Goal: Information Seeking & Learning: Learn about a topic

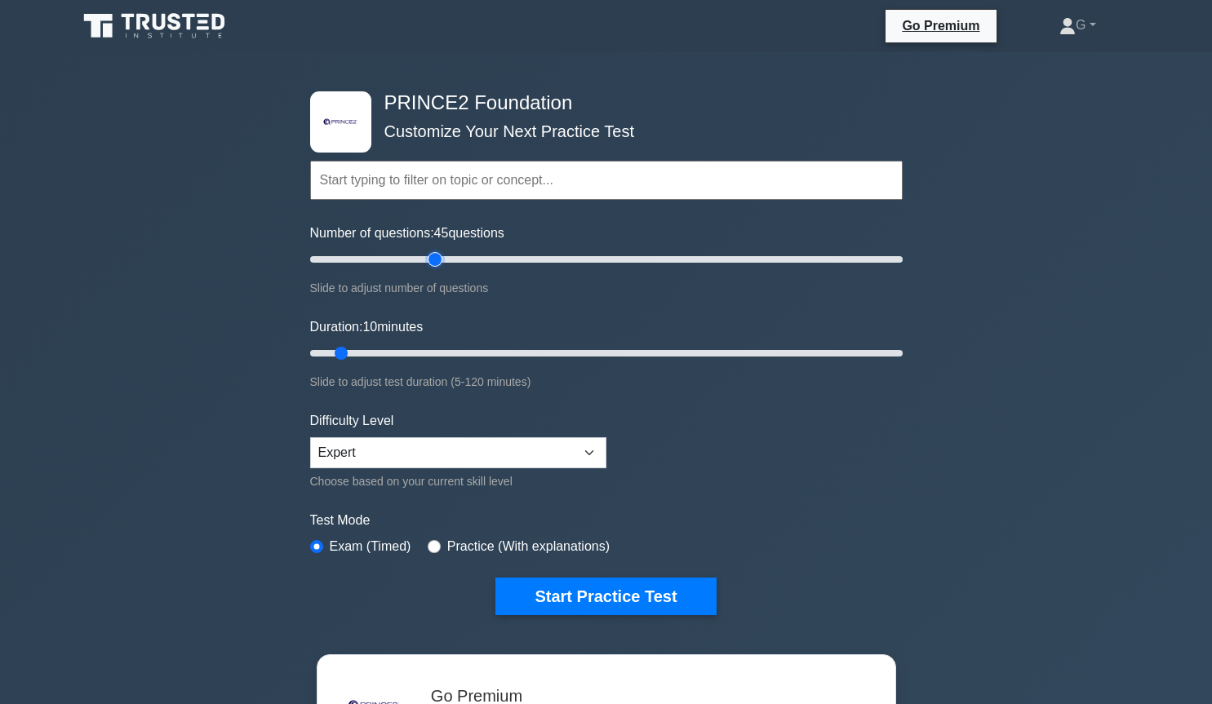
click at [434, 259] on input "Number of questions: 45 questions" at bounding box center [606, 260] width 592 height 20
click at [412, 261] on input "Number of questions: 45 questions" at bounding box center [606, 260] width 592 height 20
type input "30"
click at [388, 260] on input "Number of questions: 35 questions" at bounding box center [606, 260] width 592 height 20
click at [364, 350] on input "Duration: 15 minutes" at bounding box center [606, 354] width 592 height 20
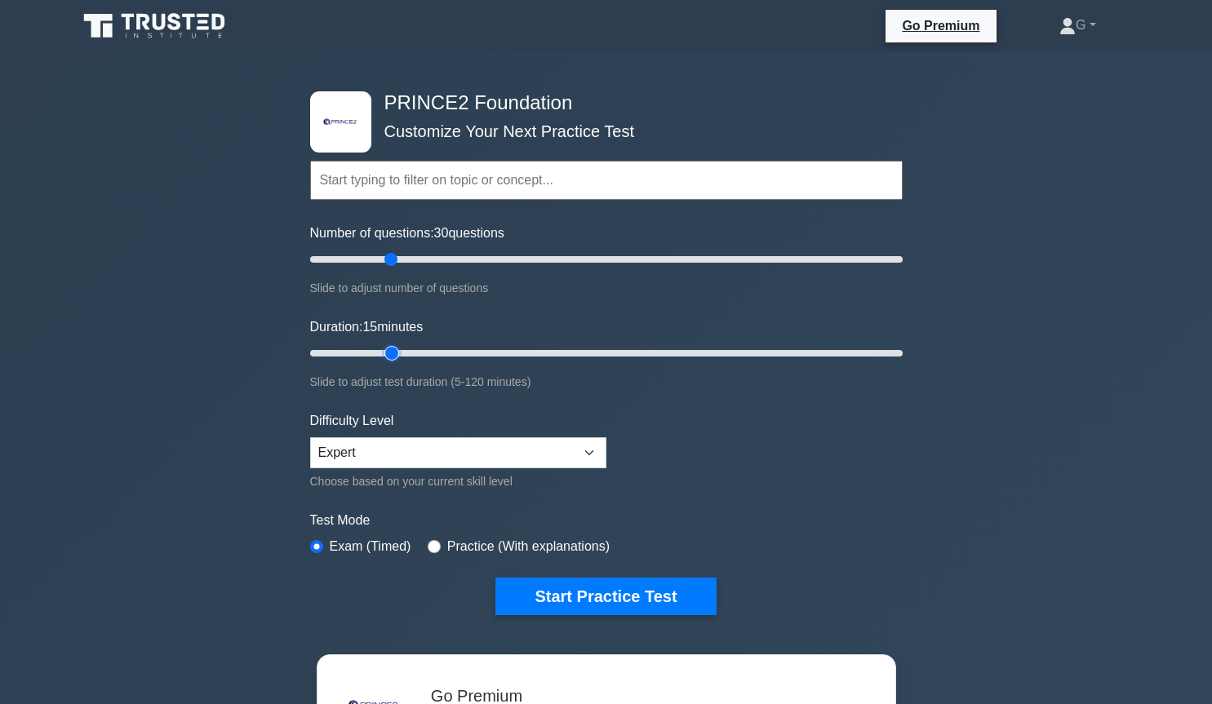
click at [389, 351] on input "Duration: 15 minutes" at bounding box center [606, 354] width 592 height 20
click at [422, 355] on input "Duration: 20 minutes" at bounding box center [606, 354] width 592 height 20
type input "30"
click at [436, 355] on input "Duration: 30 minutes" at bounding box center [606, 354] width 592 height 20
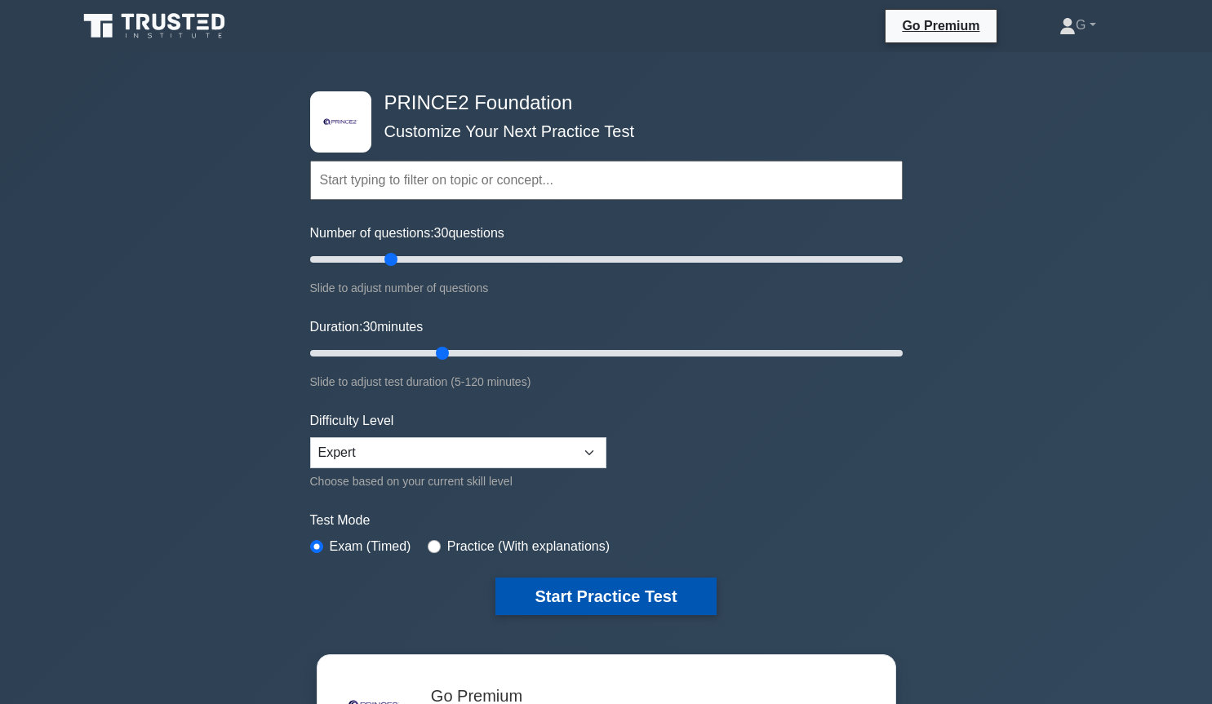
click at [561, 596] on button "Start Practice Test" at bounding box center [605, 597] width 220 height 38
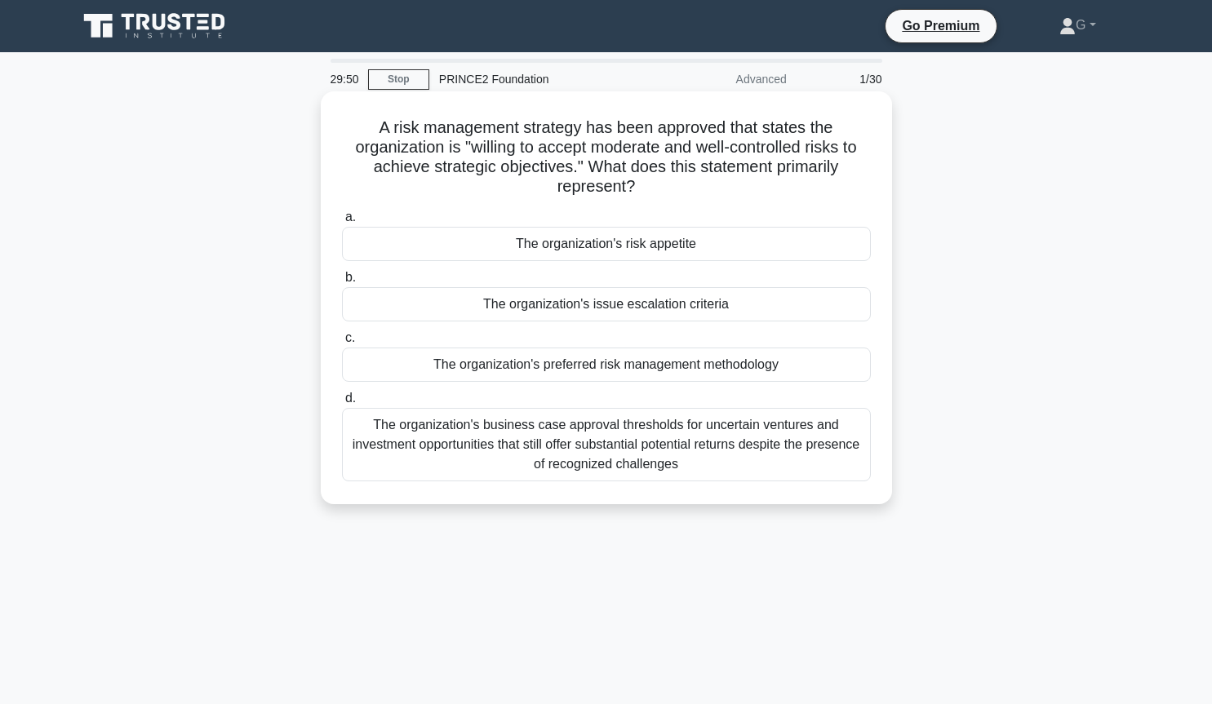
click at [566, 242] on div "The organization's risk appetite" at bounding box center [606, 244] width 529 height 34
click at [342, 223] on input "a. The organization's risk appetite" at bounding box center [342, 217] width 0 height 11
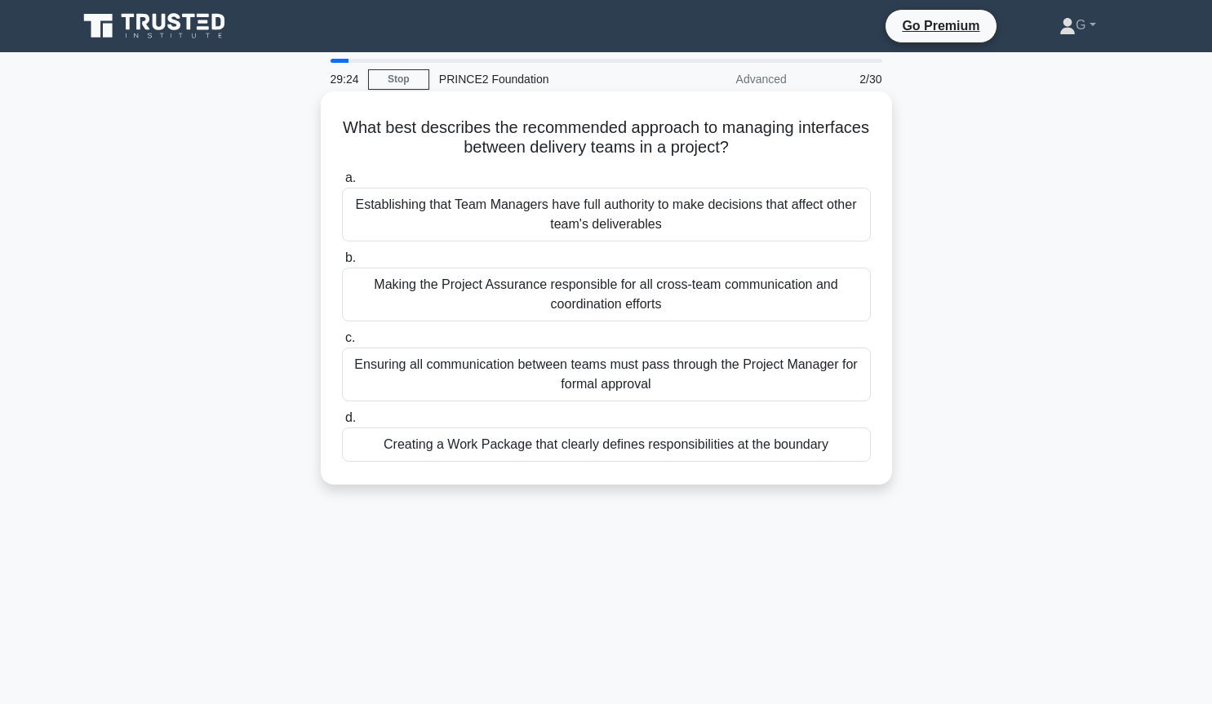
click at [586, 224] on div "Establishing that Team Managers have full authority to make decisions that affe…" at bounding box center [606, 215] width 529 height 54
click at [342, 184] on input "a. Establishing that Team Managers have full authority to make decisions that a…" at bounding box center [342, 178] width 0 height 11
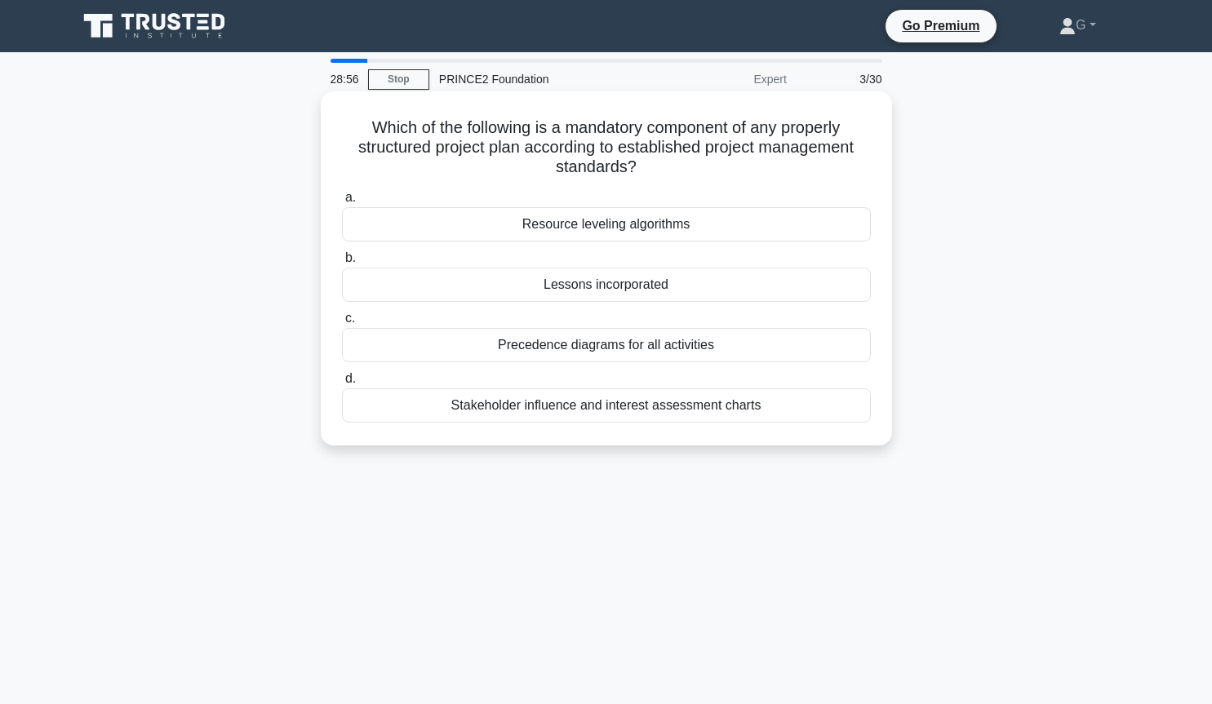
click at [505, 349] on div "Precedence diagrams for all activities" at bounding box center [606, 345] width 529 height 34
click at [342, 324] on input "c. Precedence diagrams for all activities" at bounding box center [342, 318] width 0 height 11
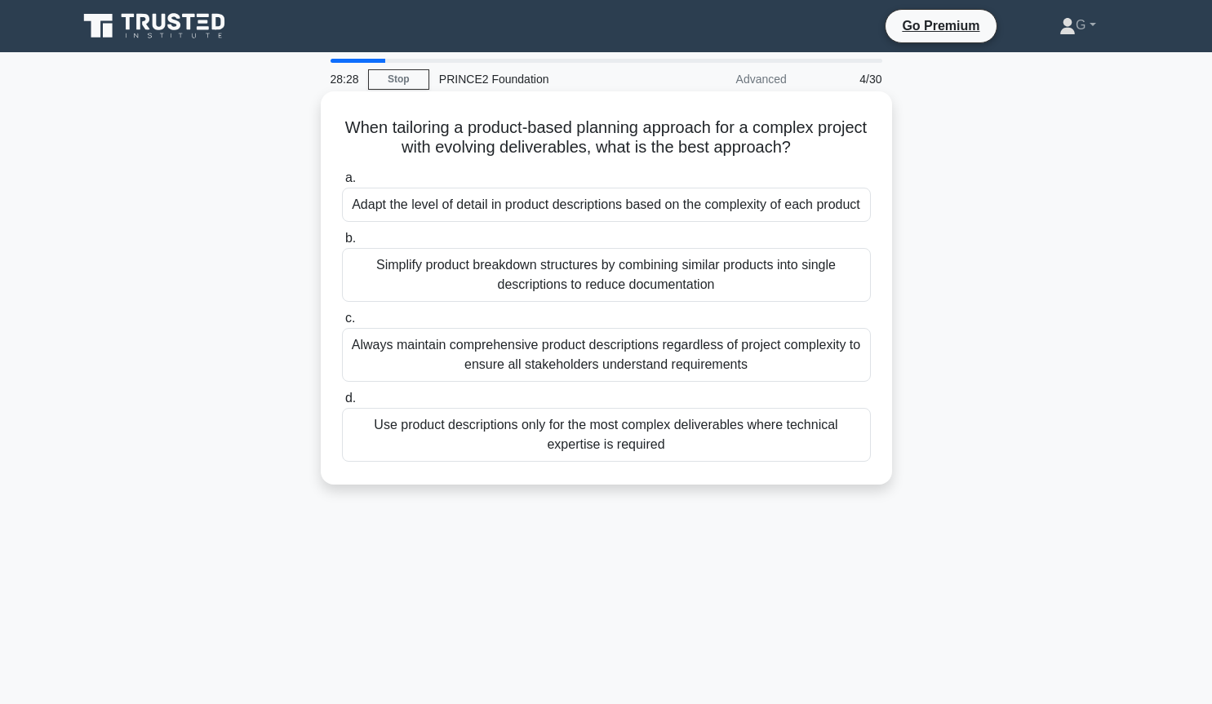
click at [567, 212] on div "Adapt the level of detail in product descriptions based on the complexity of ea…" at bounding box center [606, 205] width 529 height 34
click at [342, 184] on input "a. Adapt the level of detail in product descriptions based on the complexity of…" at bounding box center [342, 178] width 0 height 11
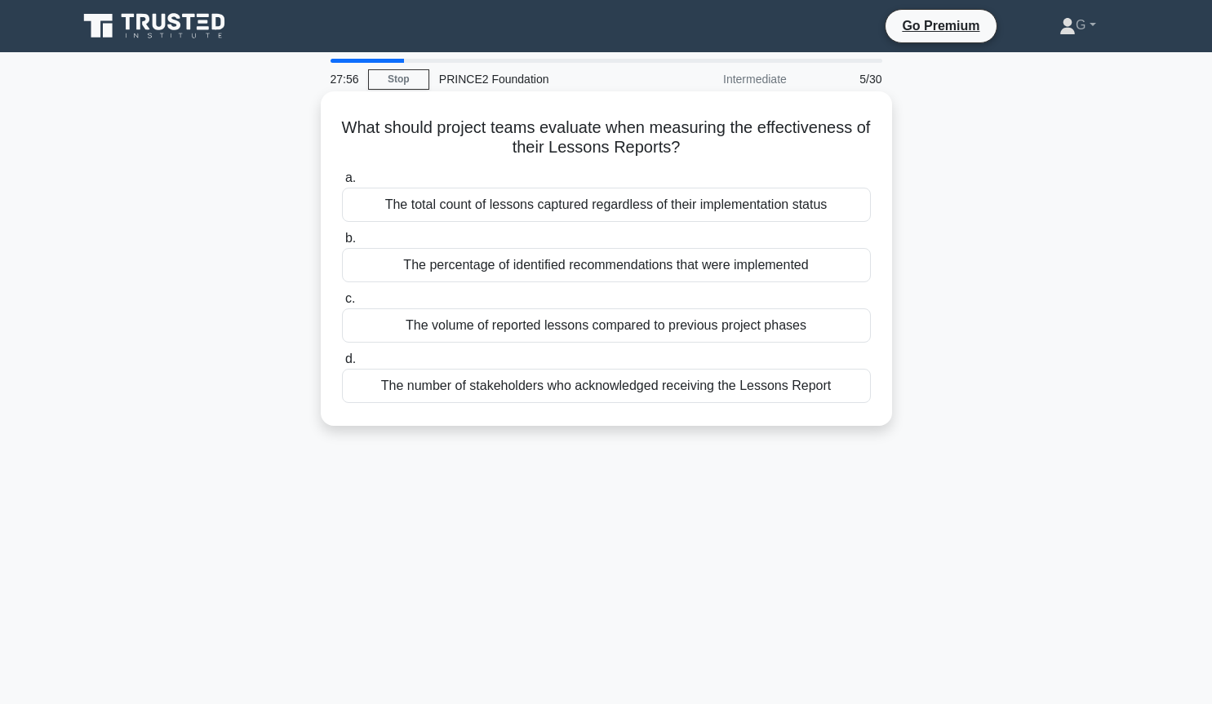
click at [547, 266] on div "The percentage of identified recommendations that were implemented" at bounding box center [606, 265] width 529 height 34
click at [342, 244] on input "b. The percentage of identified recommendations that were implemented" at bounding box center [342, 238] width 0 height 11
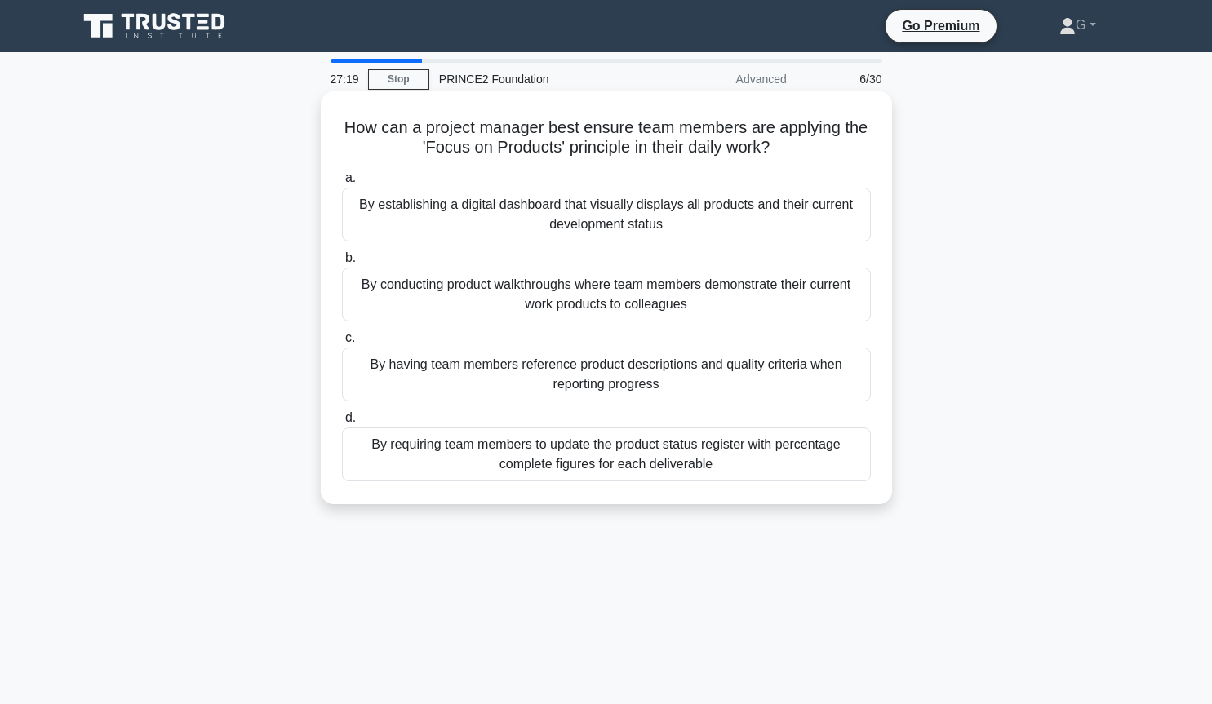
click at [525, 384] on div "By having team members reference product descriptions and quality criteria when…" at bounding box center [606, 375] width 529 height 54
click at [342, 344] on input "c. By having team members reference product descriptions and quality criteria w…" at bounding box center [342, 338] width 0 height 11
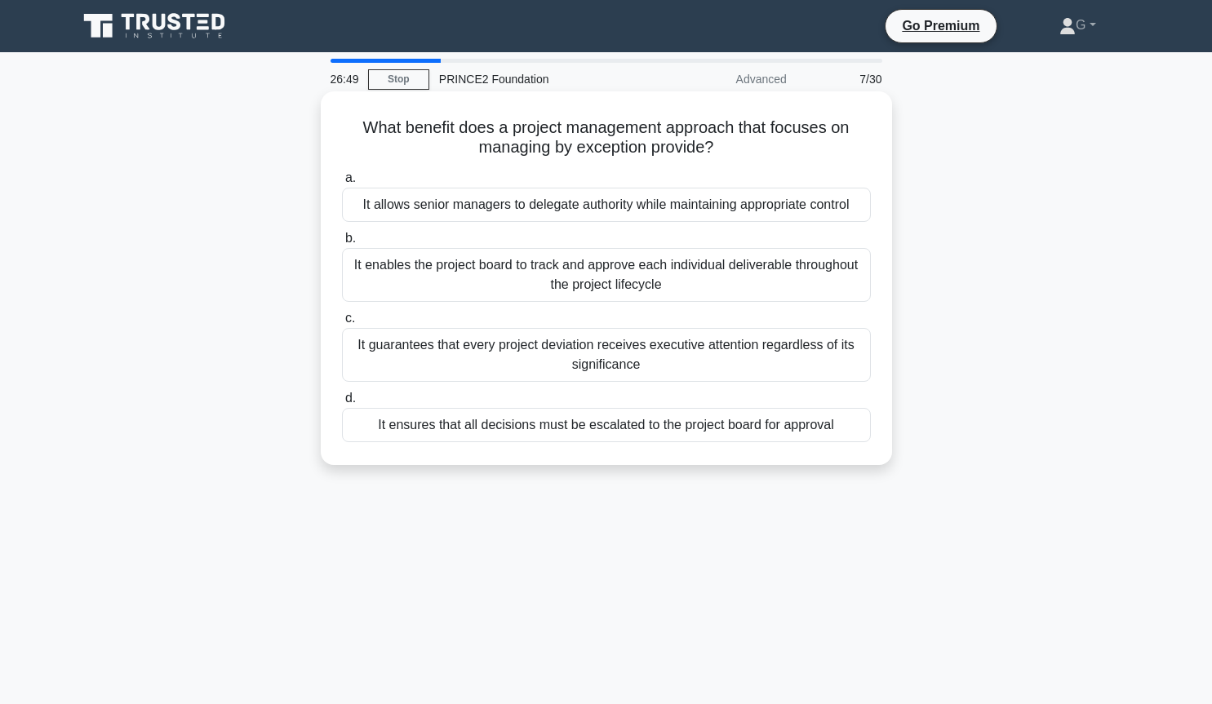
click at [542, 209] on div "It allows senior managers to delegate authority while maintaining appropriate c…" at bounding box center [606, 205] width 529 height 34
click at [342, 184] on input "a. It allows senior managers to delegate authority while maintaining appropriat…" at bounding box center [342, 178] width 0 height 11
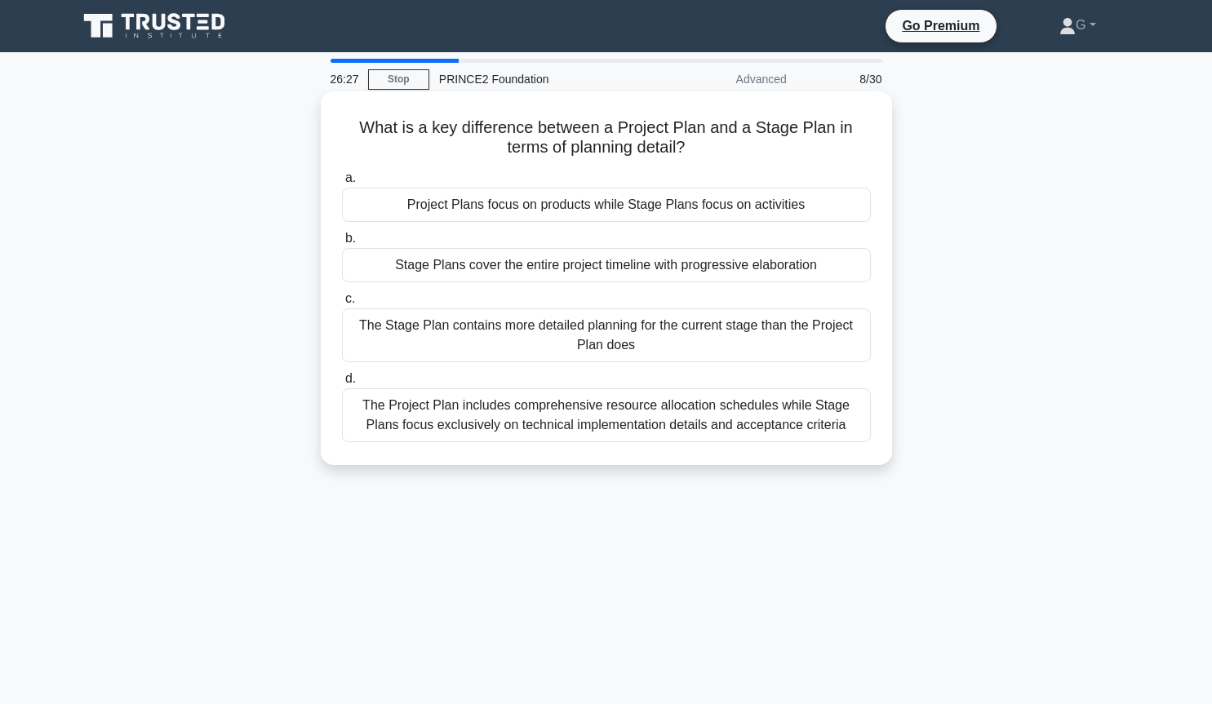
click at [611, 330] on div "The Stage Plan contains more detailed planning for the current stage than the P…" at bounding box center [606, 335] width 529 height 54
click at [342, 304] on input "c. The Stage Plan contains more detailed planning for the current stage than th…" at bounding box center [342, 299] width 0 height 11
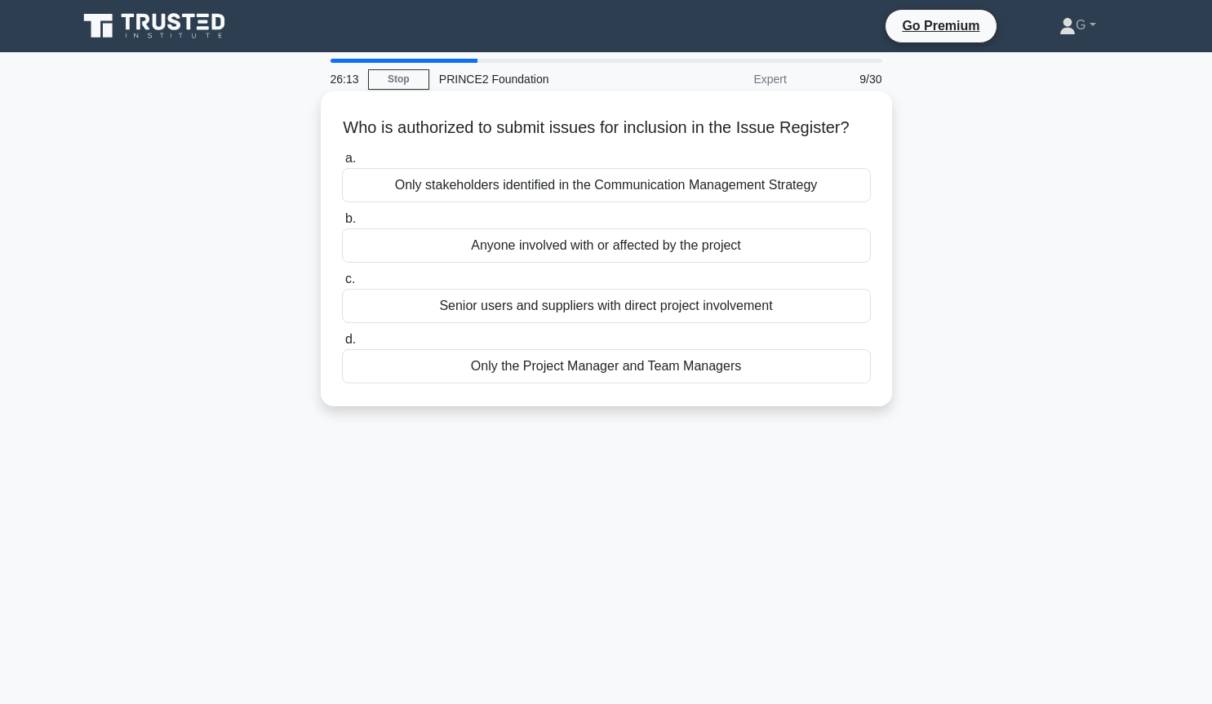
click at [600, 255] on div "Anyone involved with or affected by the project" at bounding box center [606, 245] width 529 height 34
click at [342, 224] on input "b. Anyone involved with or affected by the project" at bounding box center [342, 219] width 0 height 11
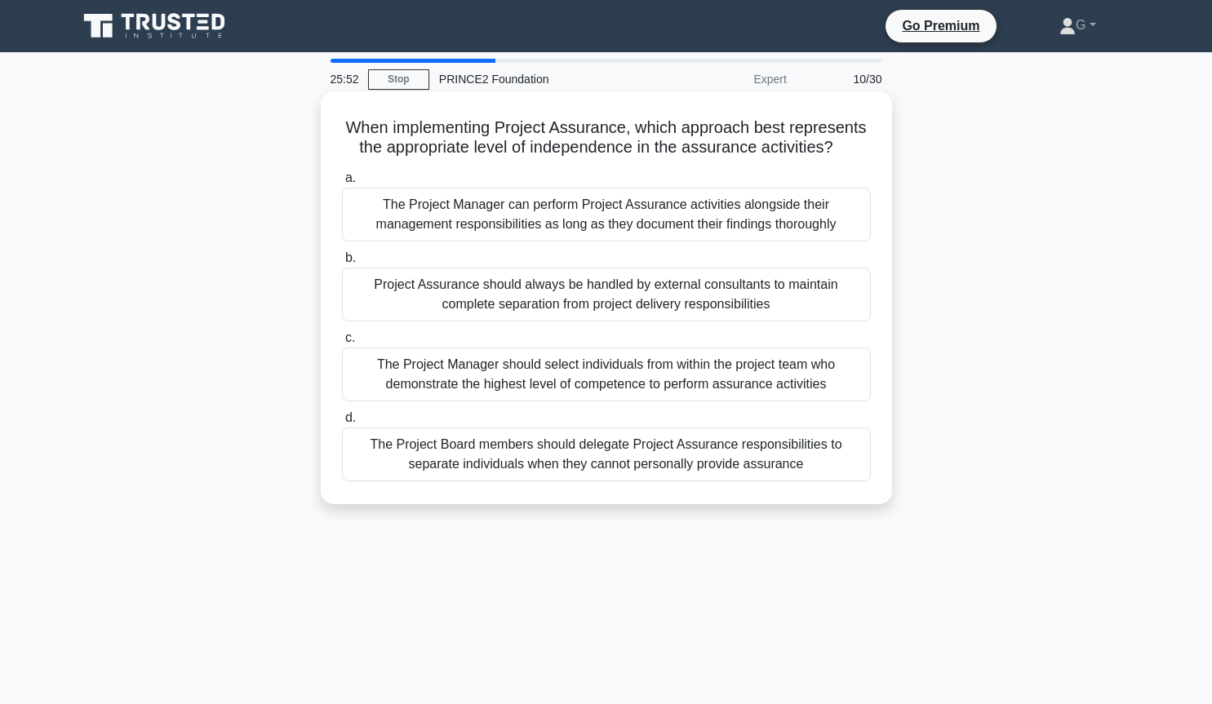
click at [556, 468] on div "The Project Board members should delegate Project Assurance responsibilities to…" at bounding box center [606, 455] width 529 height 54
click at [342, 423] on input "d. The Project Board members should delegate Project Assurance responsibilities…" at bounding box center [342, 418] width 0 height 11
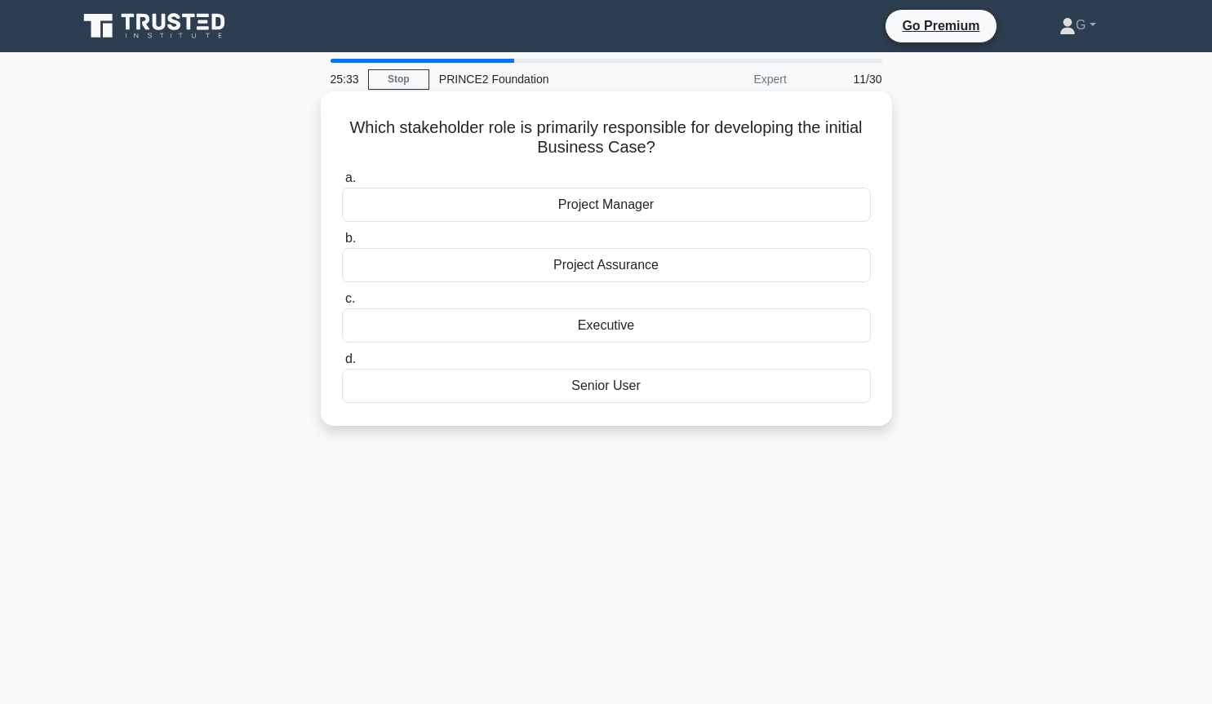
click at [624, 216] on div "Project Manager" at bounding box center [606, 205] width 529 height 34
click at [342, 184] on input "a. Project Manager" at bounding box center [342, 178] width 0 height 11
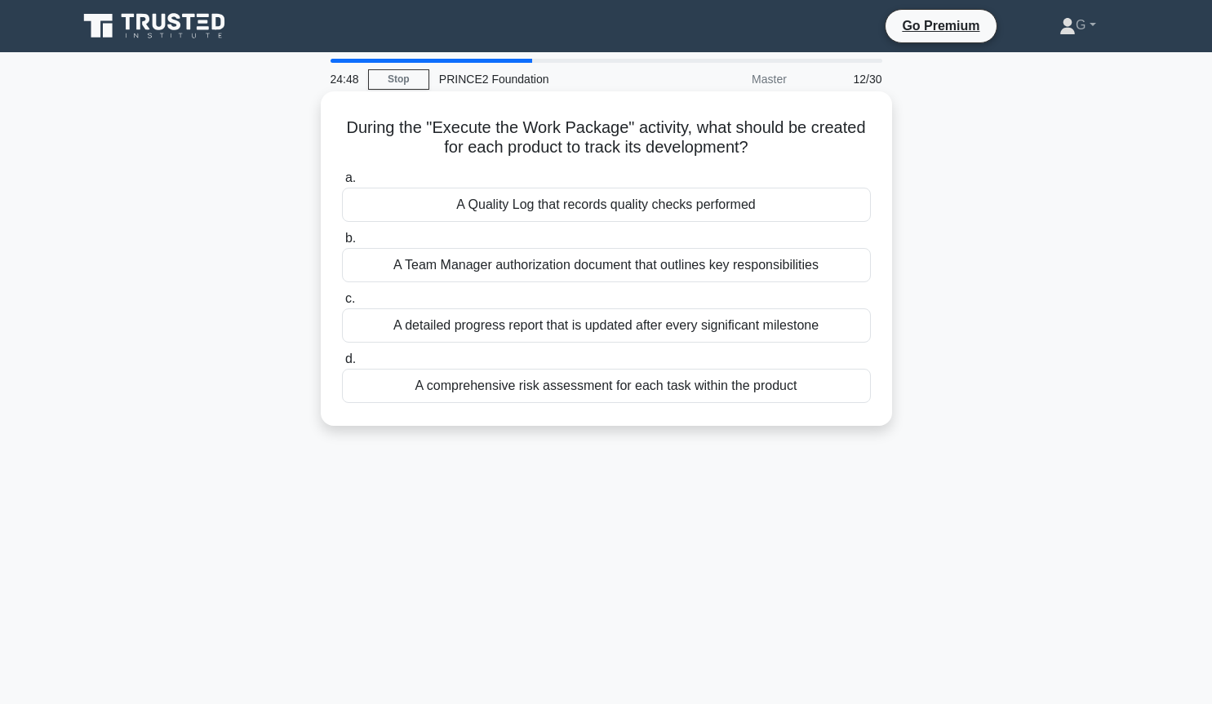
click at [599, 219] on div "A Quality Log that records quality checks performed" at bounding box center [606, 205] width 529 height 34
click at [342, 184] on input "a. A Quality Log that records quality checks performed" at bounding box center [342, 178] width 0 height 11
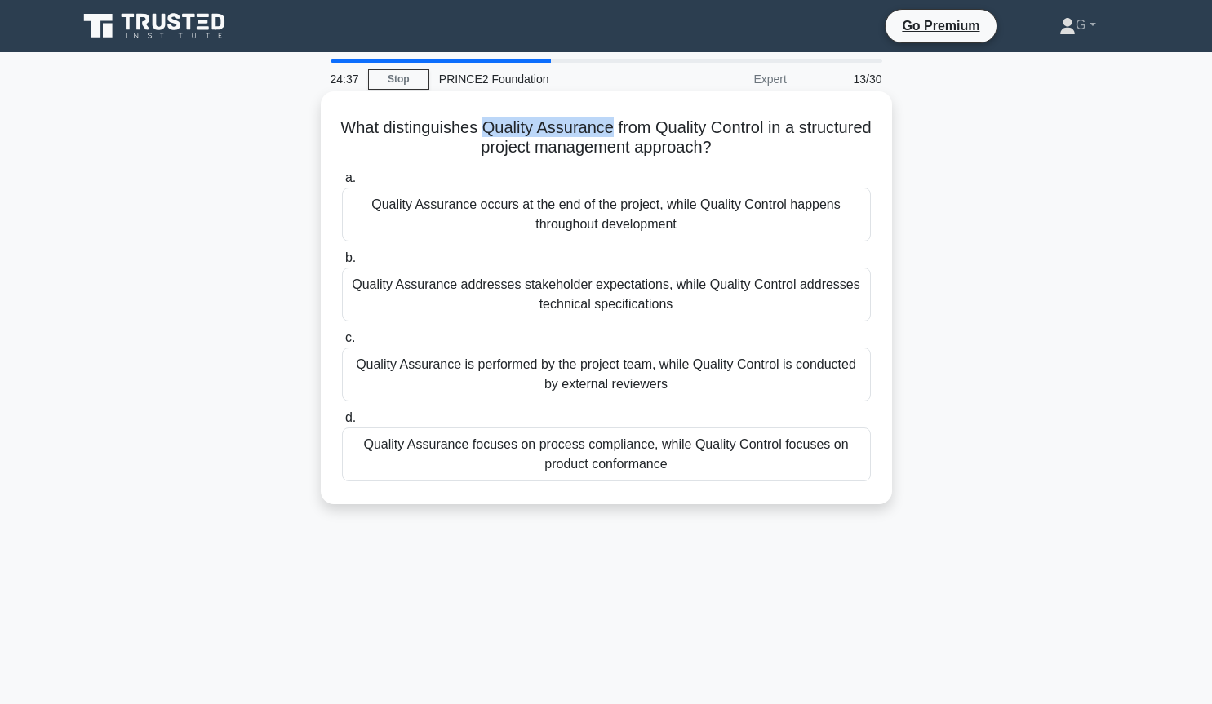
drag, startPoint x: 486, startPoint y: 131, endPoint x: 608, endPoint y: 130, distance: 121.6
click at [608, 130] on h5 "What distinguishes Quality Assurance from Quality Control in a structured proje…" at bounding box center [606, 137] width 532 height 41
click at [551, 288] on div "Quality Assurance addresses stakeholder expectations, while Quality Control add…" at bounding box center [606, 295] width 529 height 54
click at [342, 264] on input "b. Quality Assurance addresses stakeholder expectations, while Quality Control …" at bounding box center [342, 258] width 0 height 11
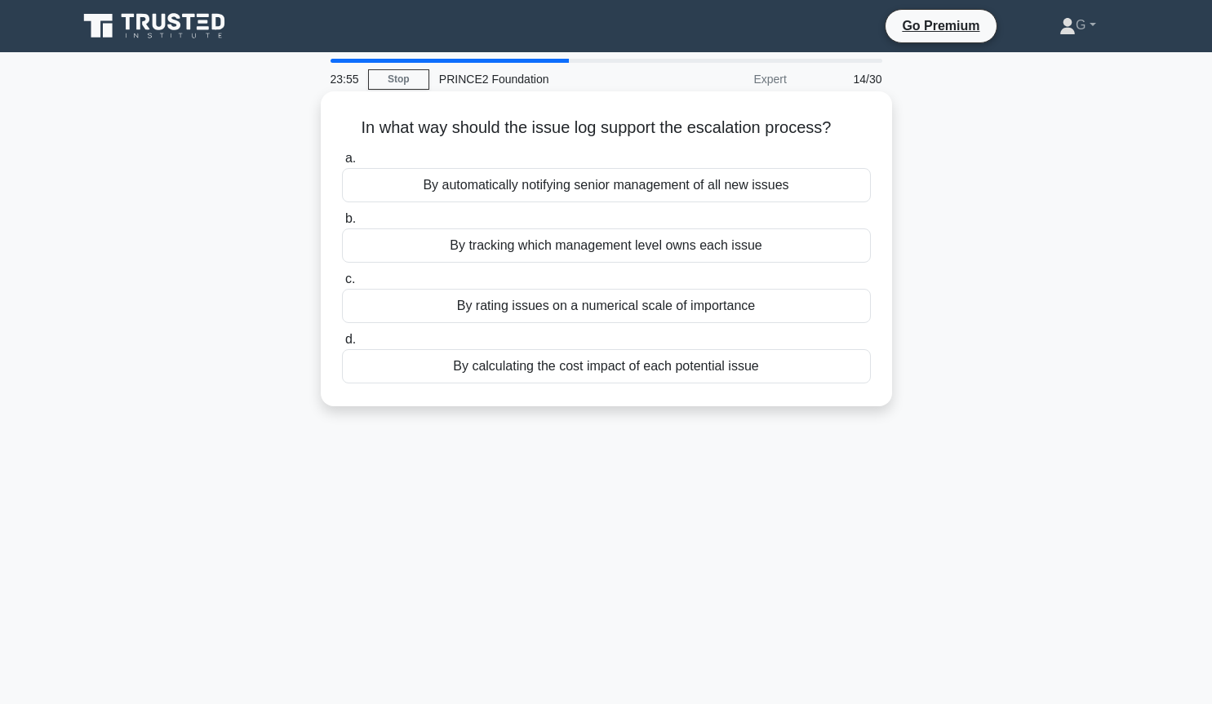
click at [578, 315] on div "By rating issues on a numerical scale of importance" at bounding box center [606, 306] width 529 height 34
click at [342, 285] on input "c. By rating issues on a numerical scale of importance" at bounding box center [342, 279] width 0 height 11
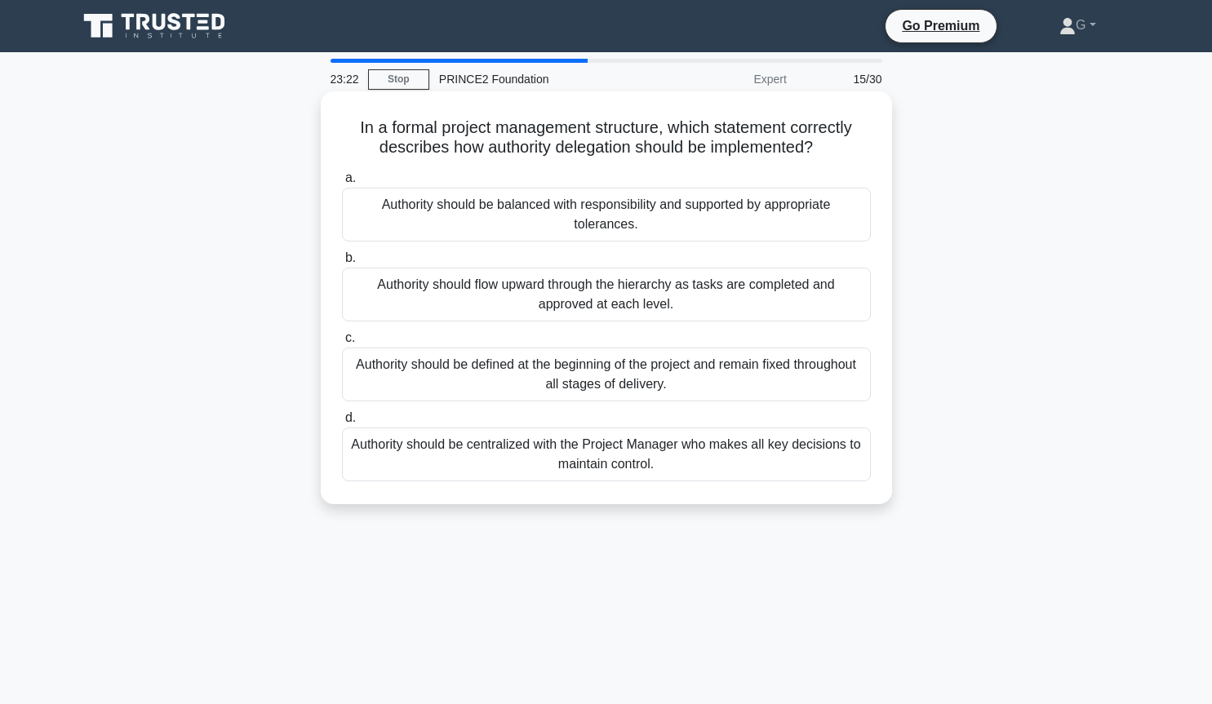
click at [662, 221] on div "Authority should be balanced with responsibility and supported by appropriate t…" at bounding box center [606, 215] width 529 height 54
click at [342, 184] on input "a. Authority should be balanced with responsibility and supported by appropriat…" at bounding box center [342, 178] width 0 height 11
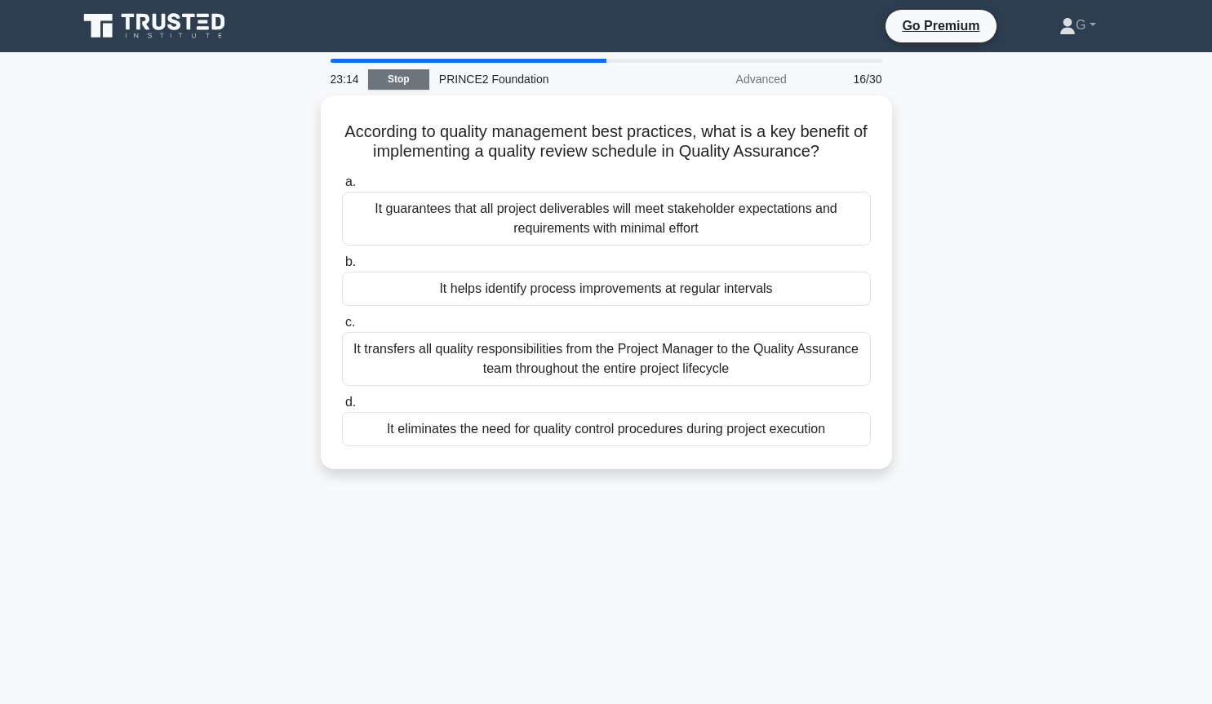
click at [403, 76] on link "Stop" at bounding box center [398, 79] width 61 height 20
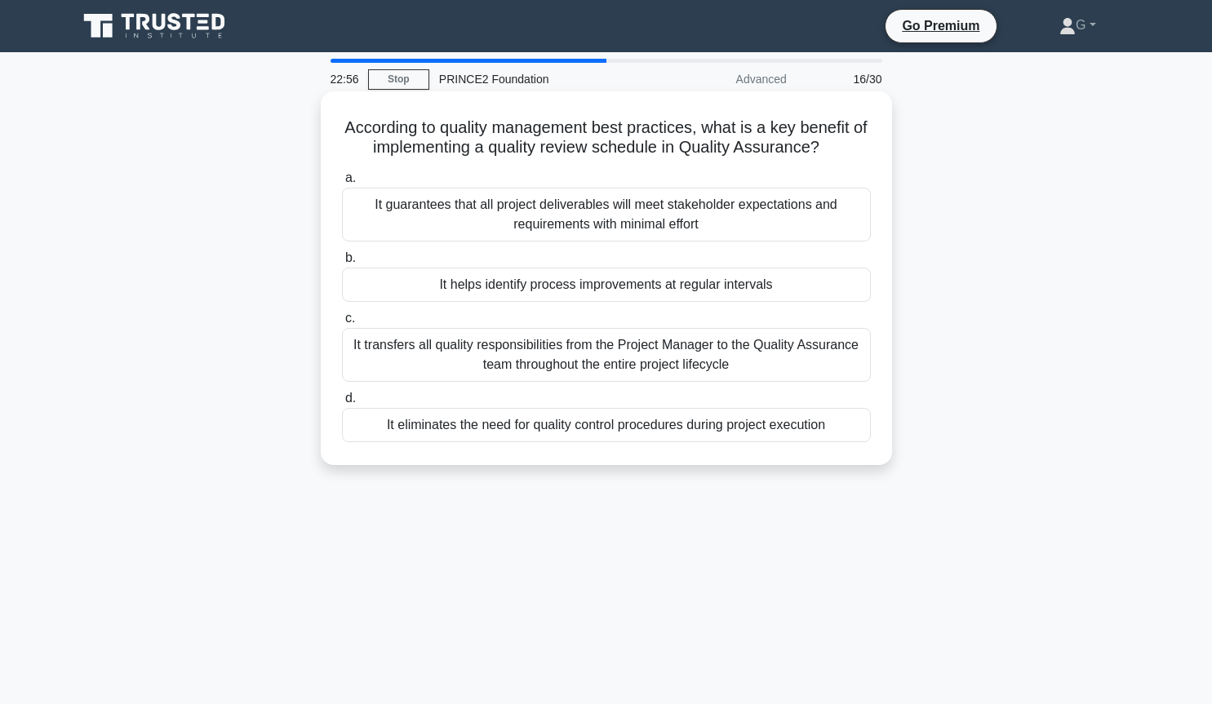
click at [477, 290] on div "It helps identify process improvements at regular intervals" at bounding box center [606, 285] width 529 height 34
click at [342, 264] on input "b. It helps identify process improvements at regular intervals" at bounding box center [342, 258] width 0 height 11
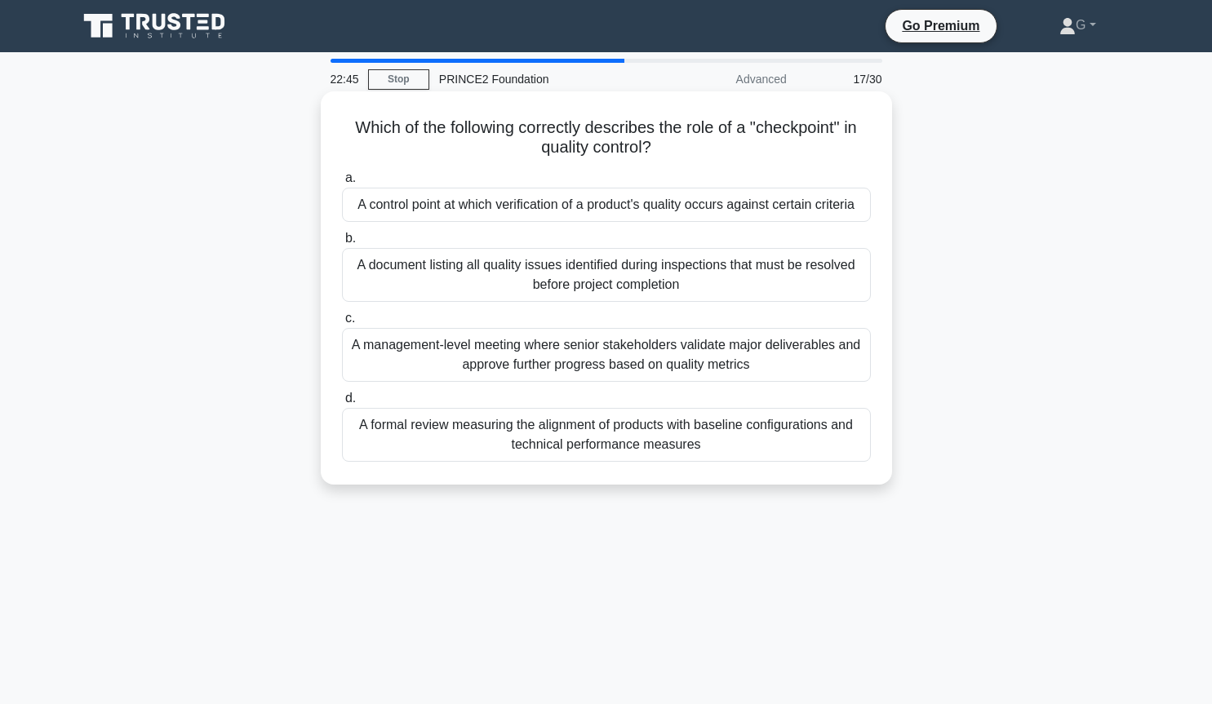
click at [503, 209] on div "A control point at which verification of a product's quality occurs against cer…" at bounding box center [606, 205] width 529 height 34
click at [342, 184] on input "a. A control point at which verification of a product's quality occurs against …" at bounding box center [342, 178] width 0 height 11
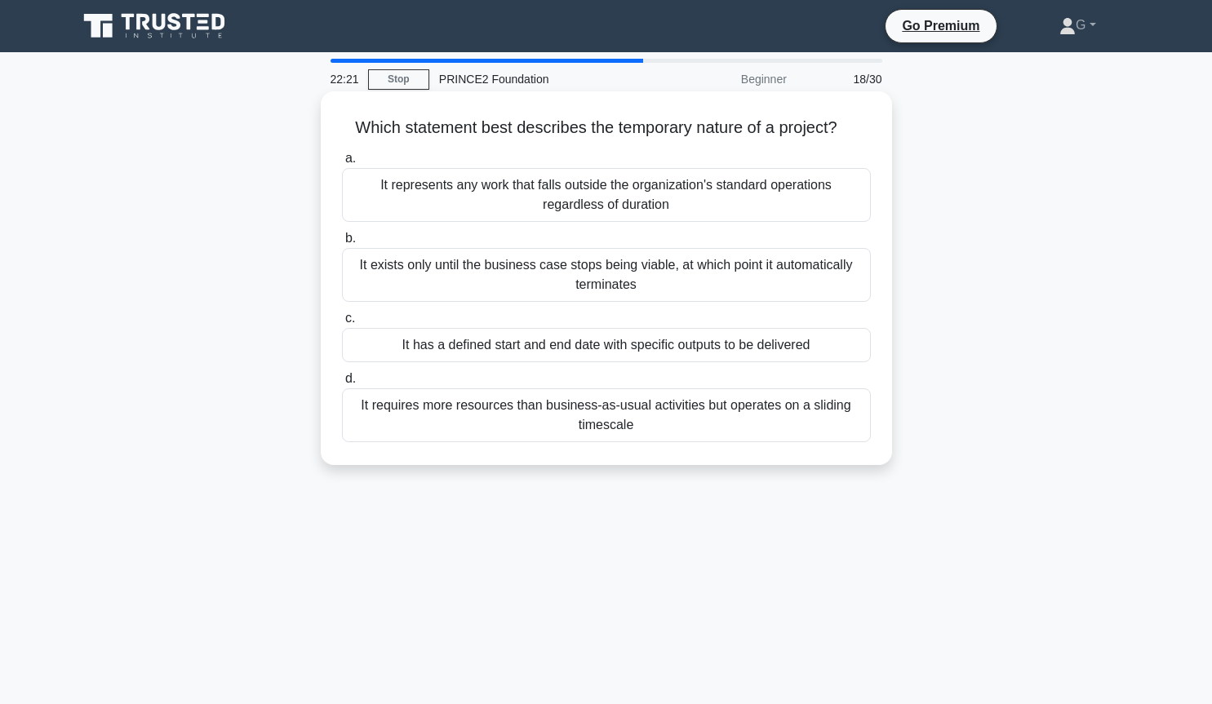
click at [431, 345] on div "It has a defined start and end date with specific outputs to be delivered" at bounding box center [606, 345] width 529 height 34
click at [342, 324] on input "c. It has a defined start and end date with specific outputs to be delivered" at bounding box center [342, 318] width 0 height 11
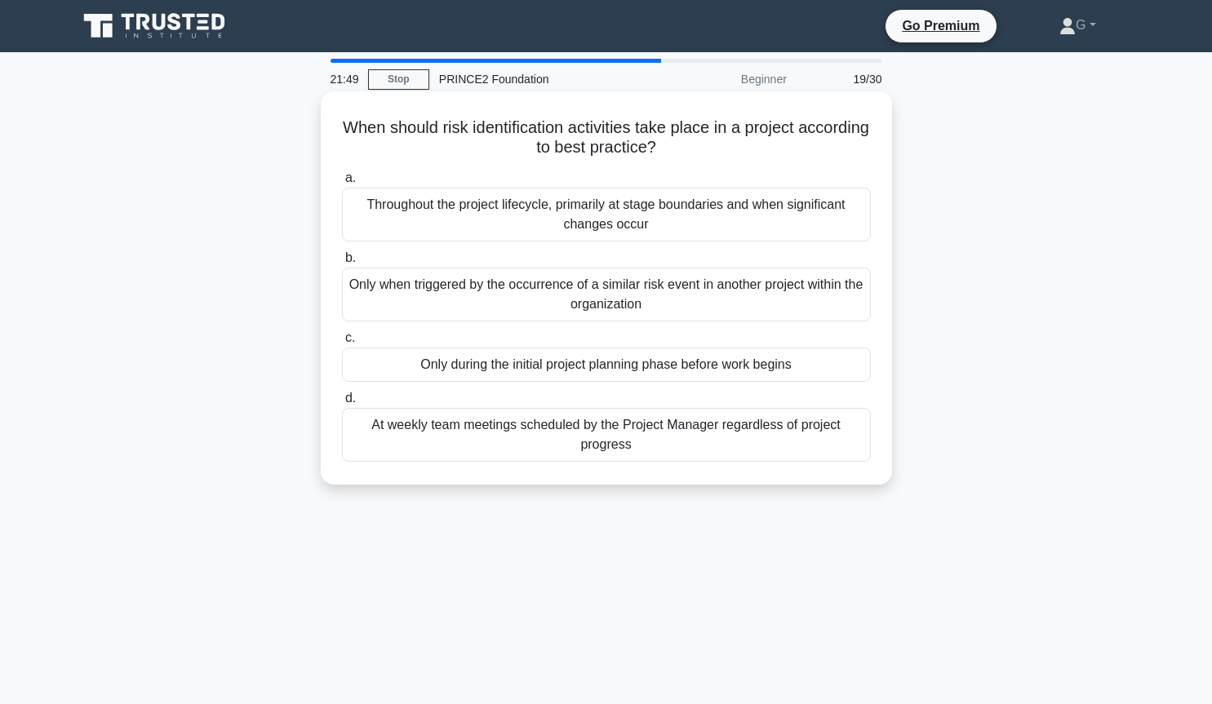
click at [578, 225] on div "Throughout the project lifecycle, primarily at stage boundaries and when signif…" at bounding box center [606, 215] width 529 height 54
click at [342, 184] on input "a. Throughout the project lifecycle, primarily at stage boundaries and when sig…" at bounding box center [342, 178] width 0 height 11
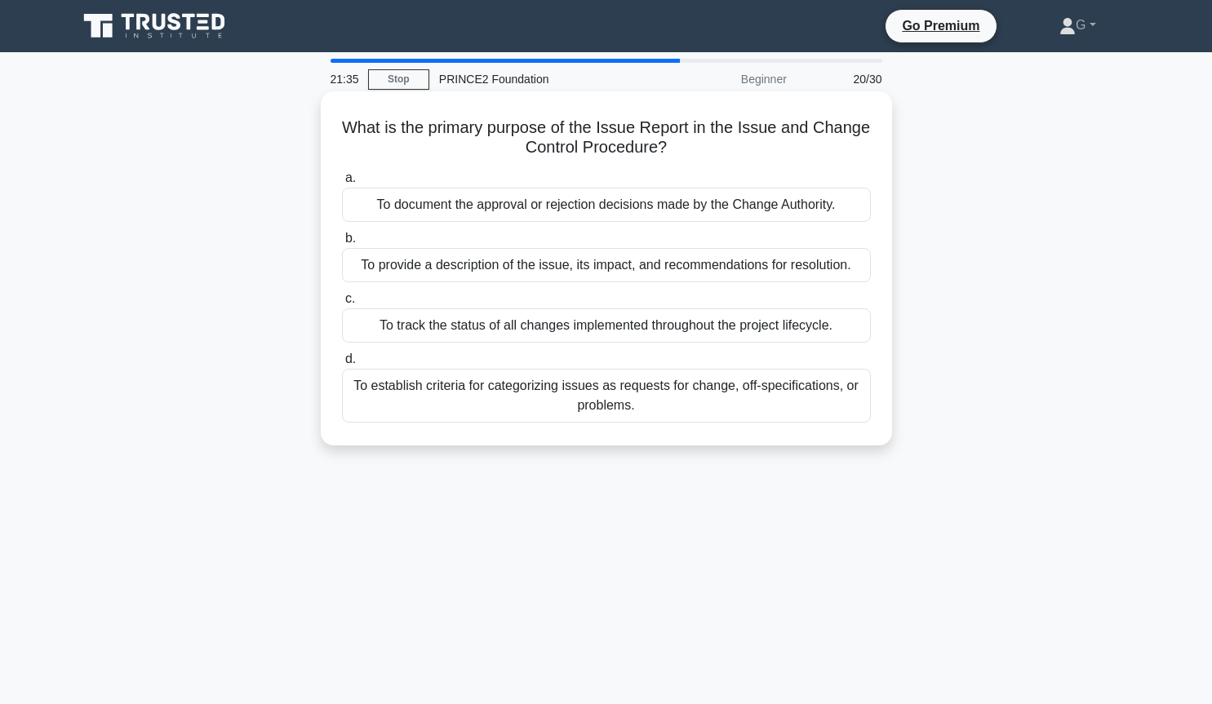
click at [570, 268] on div "To provide a description of the issue, its impact, and recommendations for reso…" at bounding box center [606, 265] width 529 height 34
click at [342, 244] on input "b. To provide a description of the issue, its impact, and recommendations for r…" at bounding box center [342, 238] width 0 height 11
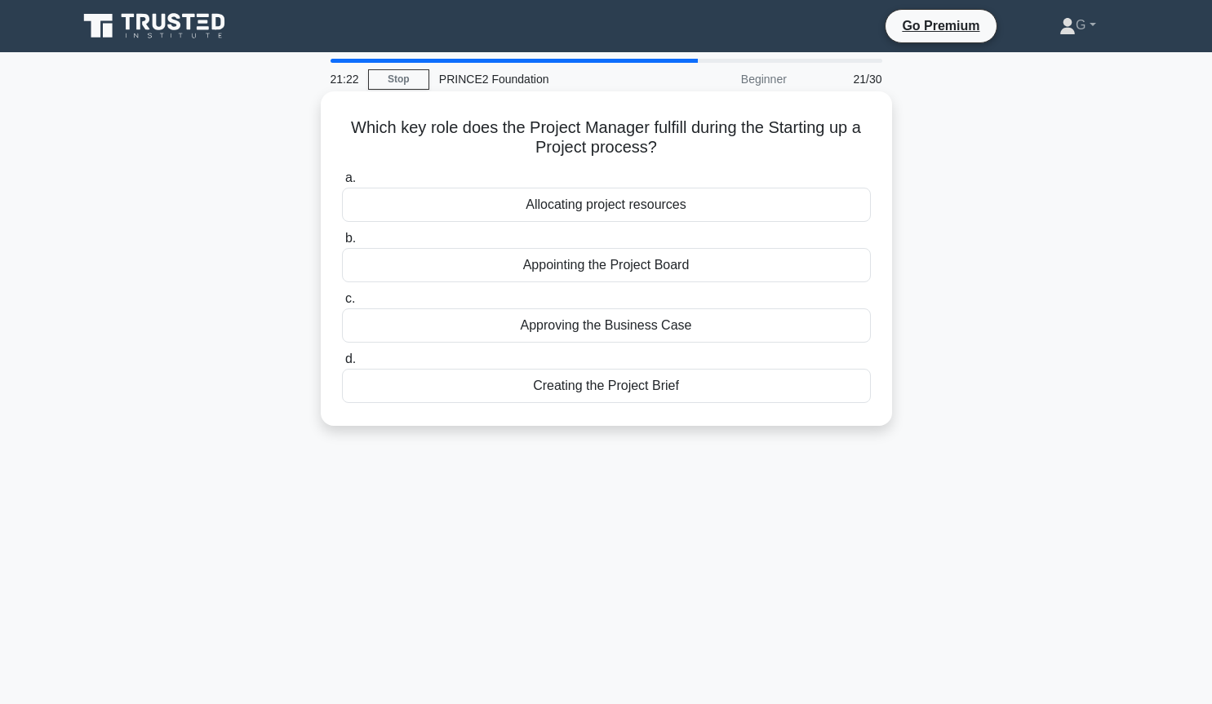
click at [590, 390] on div "Creating the Project Brief" at bounding box center [606, 386] width 529 height 34
click at [342, 365] on input "d. Creating the Project Brief" at bounding box center [342, 359] width 0 height 11
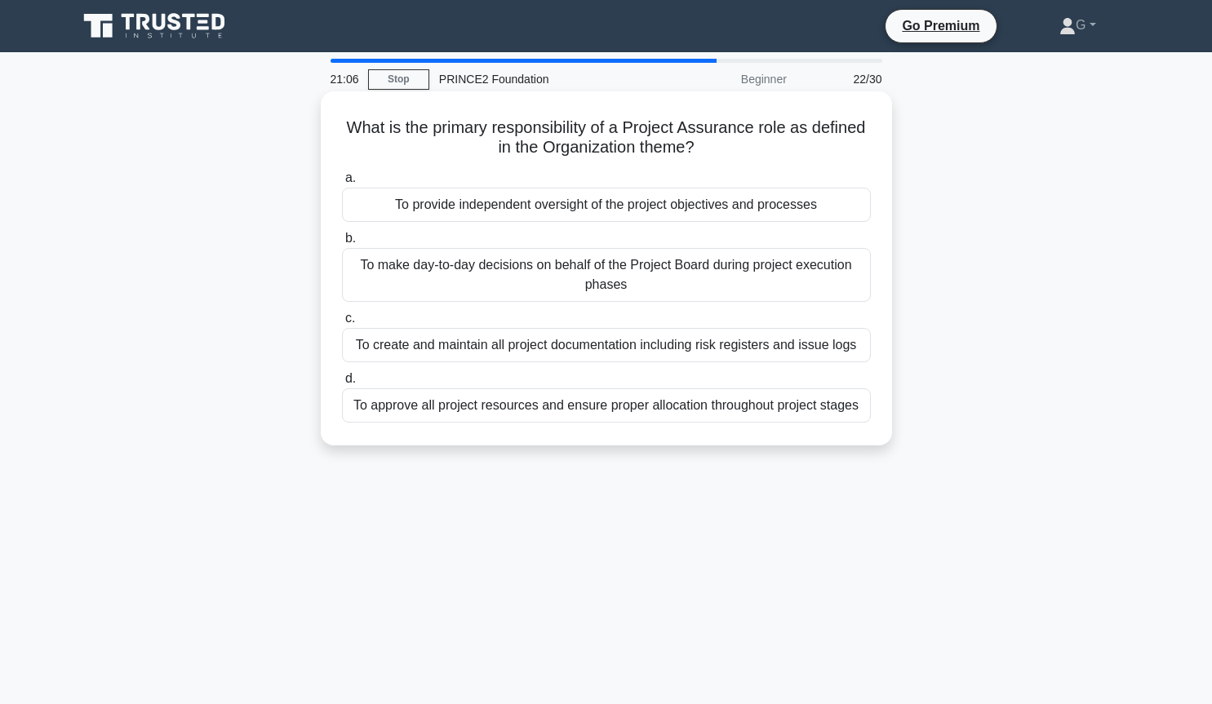
click at [534, 209] on div "To provide independent oversight of the project objectives and processes" at bounding box center [606, 205] width 529 height 34
click at [342, 184] on input "a. To provide independent oversight of the project objectives and processes" at bounding box center [342, 178] width 0 height 11
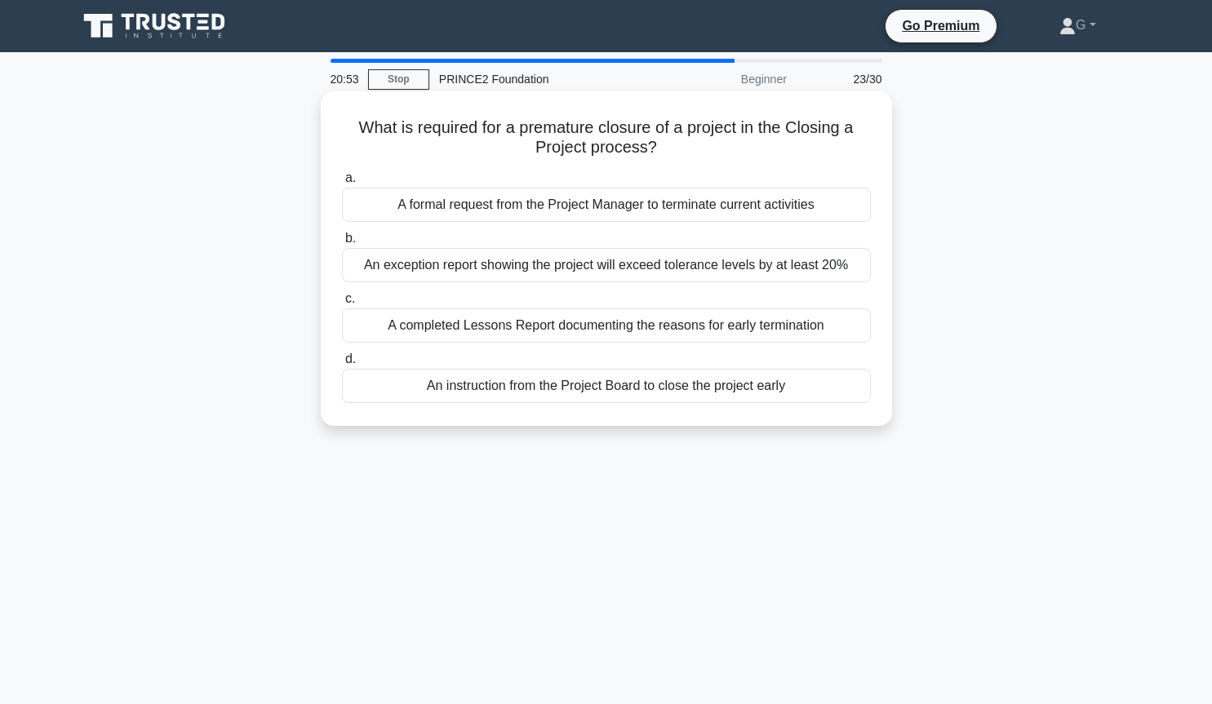
click at [532, 395] on div "An instruction from the Project Board to close the project early" at bounding box center [606, 386] width 529 height 34
click at [342, 365] on input "d. An instruction from the Project Board to close the project early" at bounding box center [342, 359] width 0 height 11
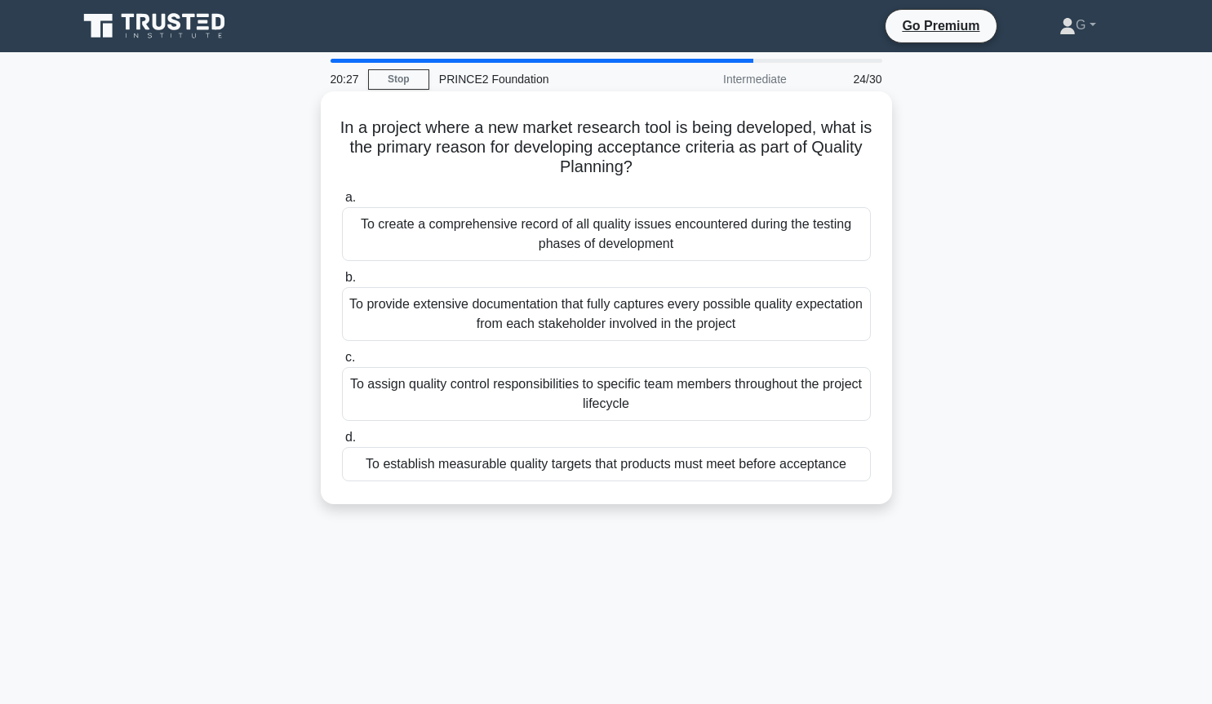
click at [518, 472] on div "To establish measurable quality targets that products must meet before acceptan…" at bounding box center [606, 464] width 529 height 34
click at [342, 443] on input "d. To establish measurable quality targets that products must meet before accep…" at bounding box center [342, 437] width 0 height 11
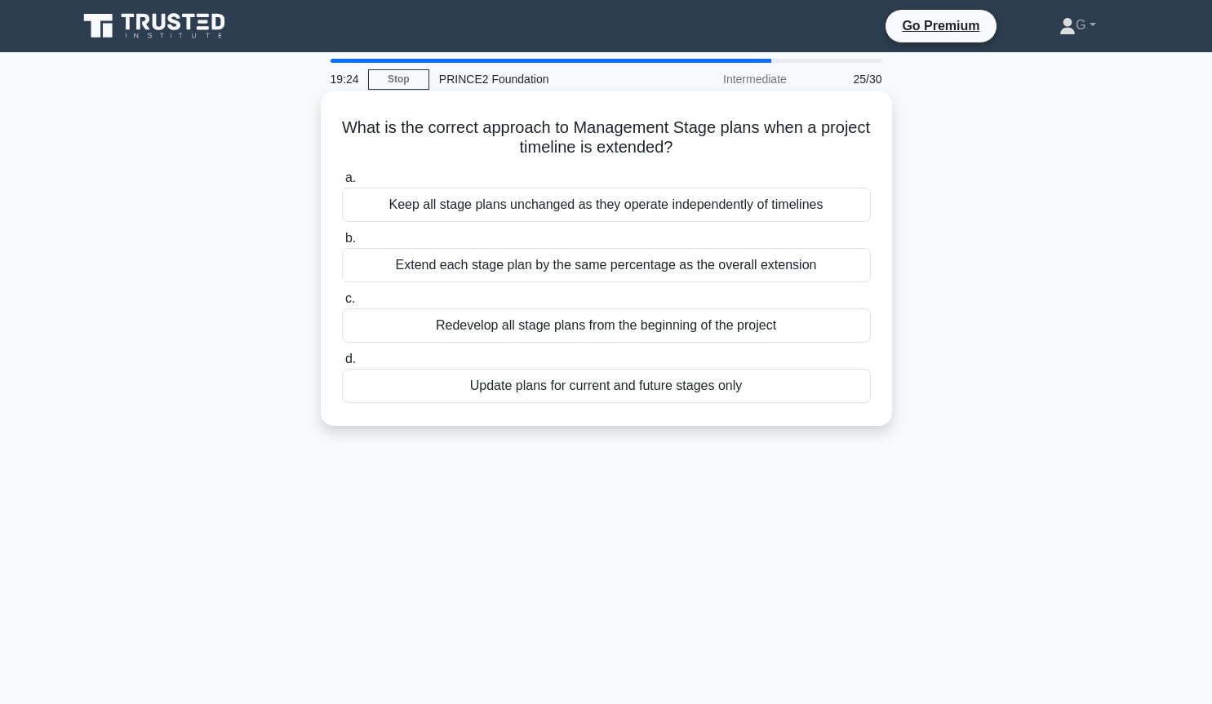
click at [615, 379] on div "Update plans for current and future stages only" at bounding box center [606, 386] width 529 height 34
click at [342, 365] on input "d. Update plans for current and future stages only" at bounding box center [342, 359] width 0 height 11
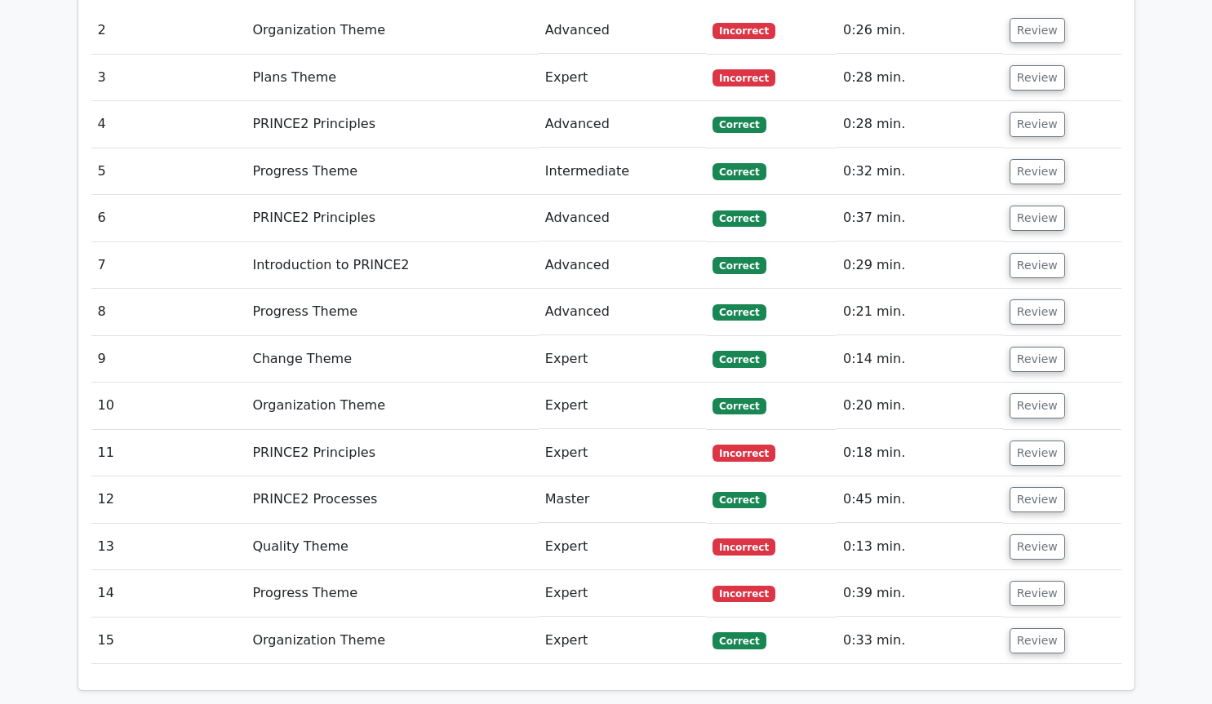
scroll to position [2663, 0]
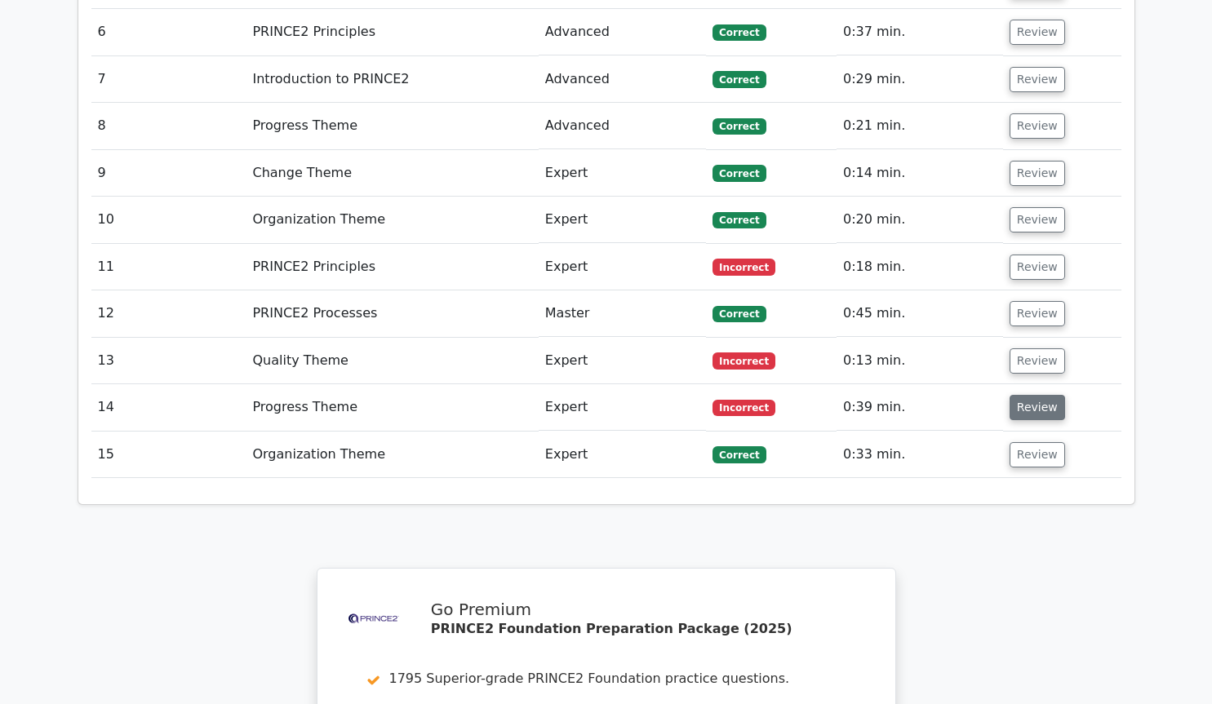
click at [1030, 395] on button "Review" at bounding box center [1036, 407] width 55 height 25
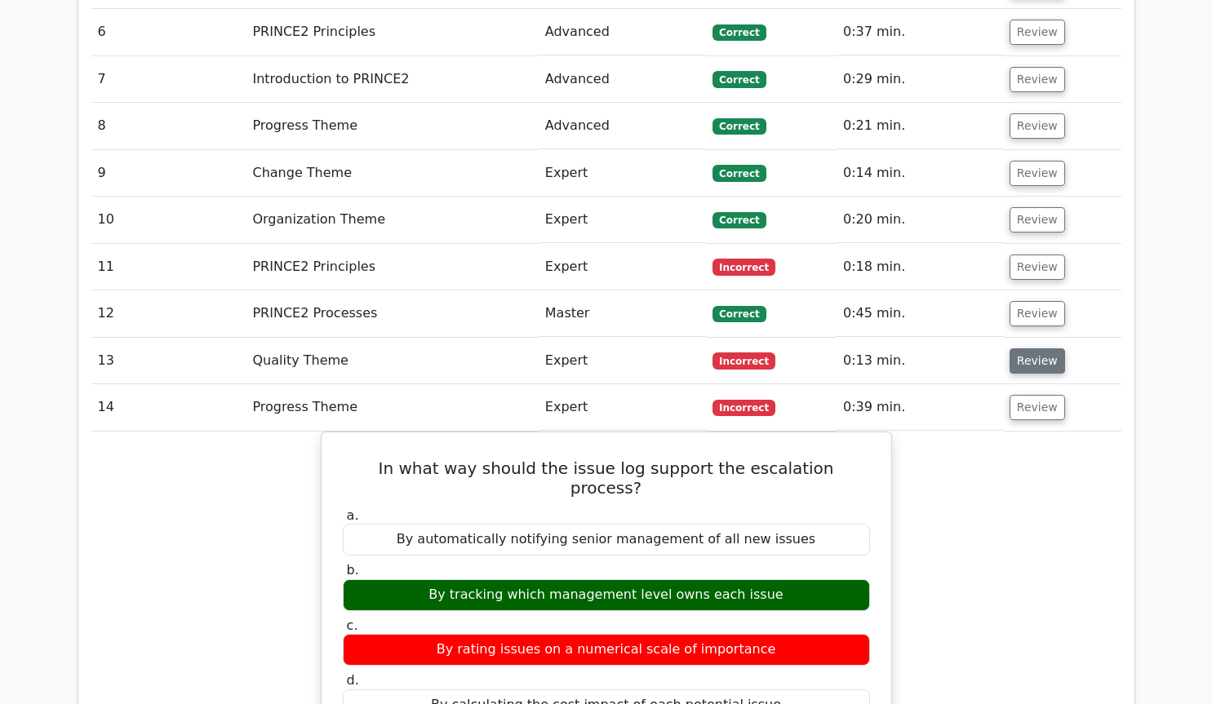
click at [1044, 348] on button "Review" at bounding box center [1036, 360] width 55 height 25
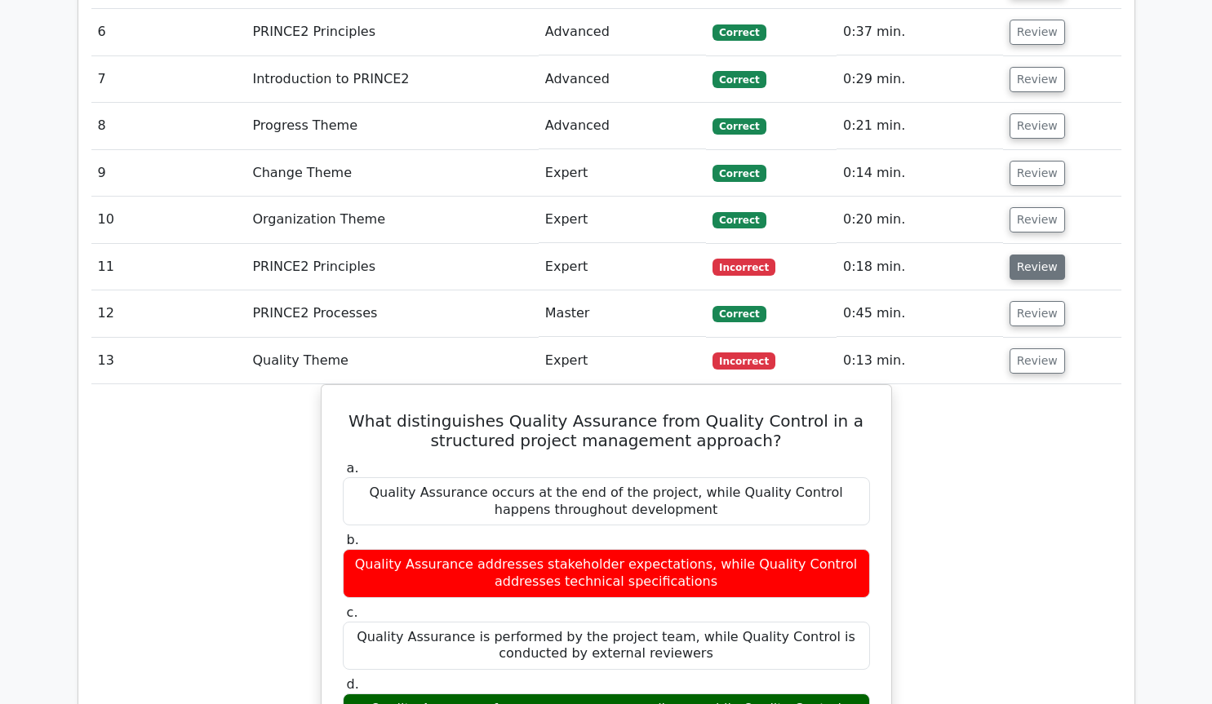
click at [1041, 255] on button "Review" at bounding box center [1036, 267] width 55 height 25
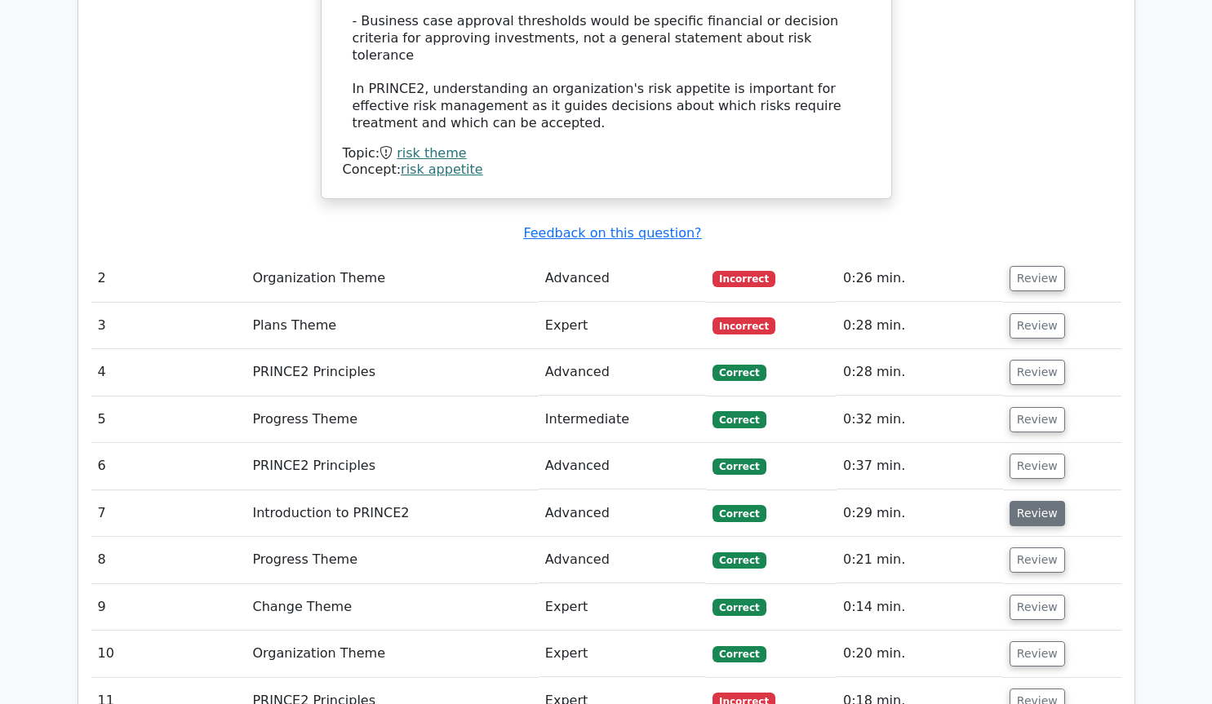
scroll to position [2219, 0]
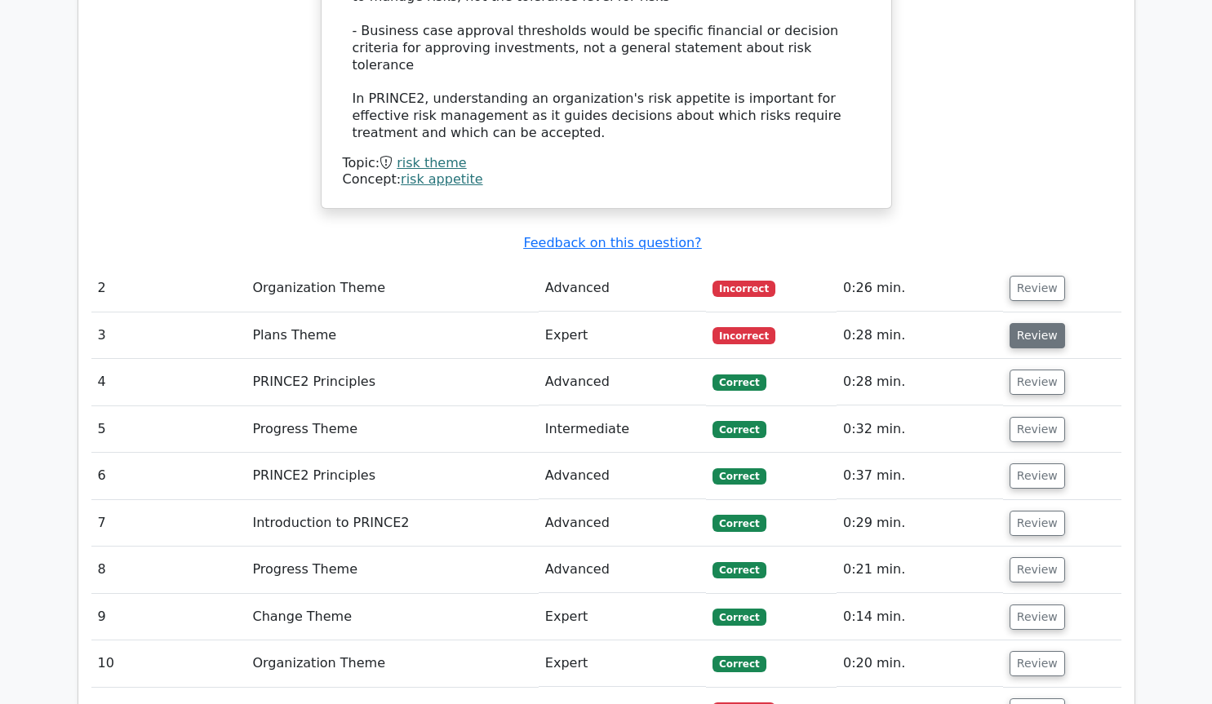
click at [1023, 323] on button "Review" at bounding box center [1036, 335] width 55 height 25
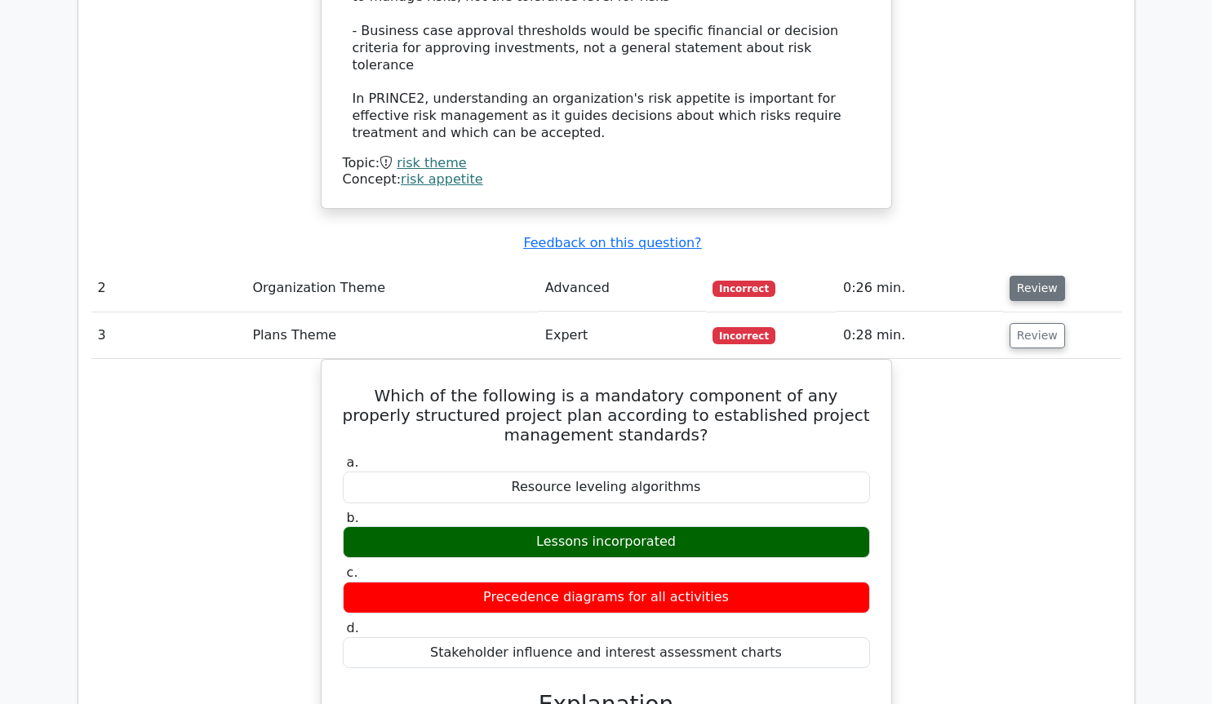
click at [1035, 276] on button "Review" at bounding box center [1036, 288] width 55 height 25
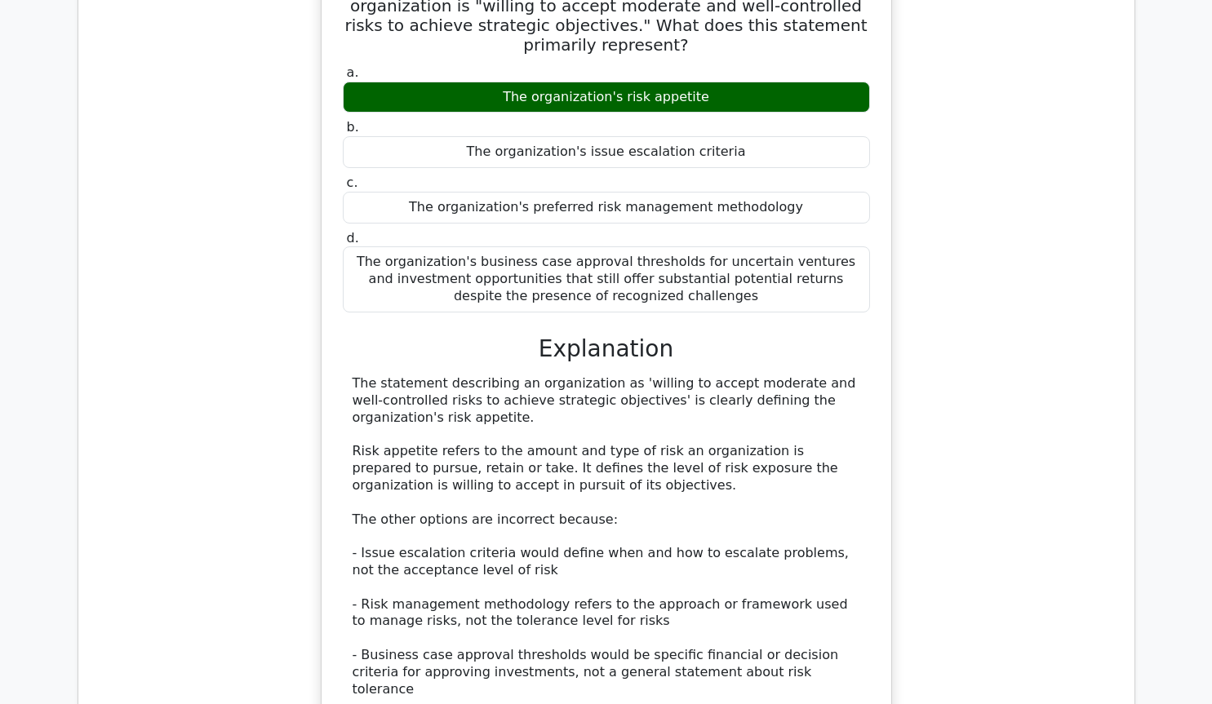
scroll to position [1554, 0]
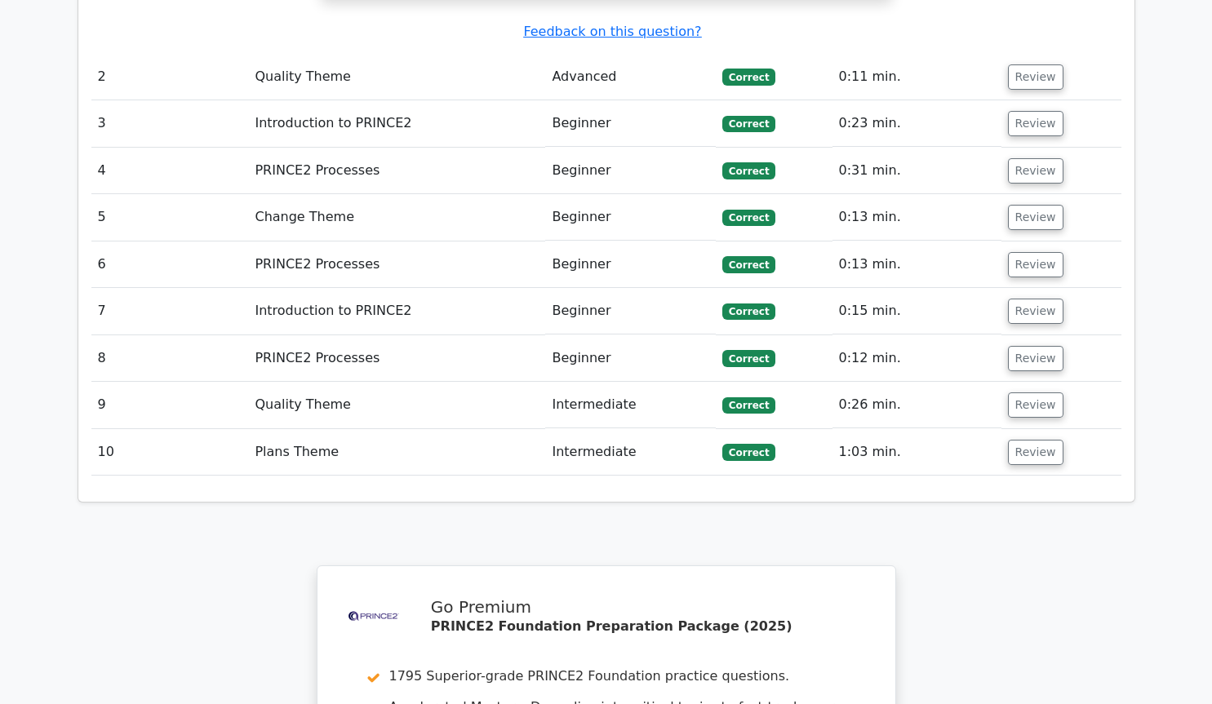
scroll to position [2219, 0]
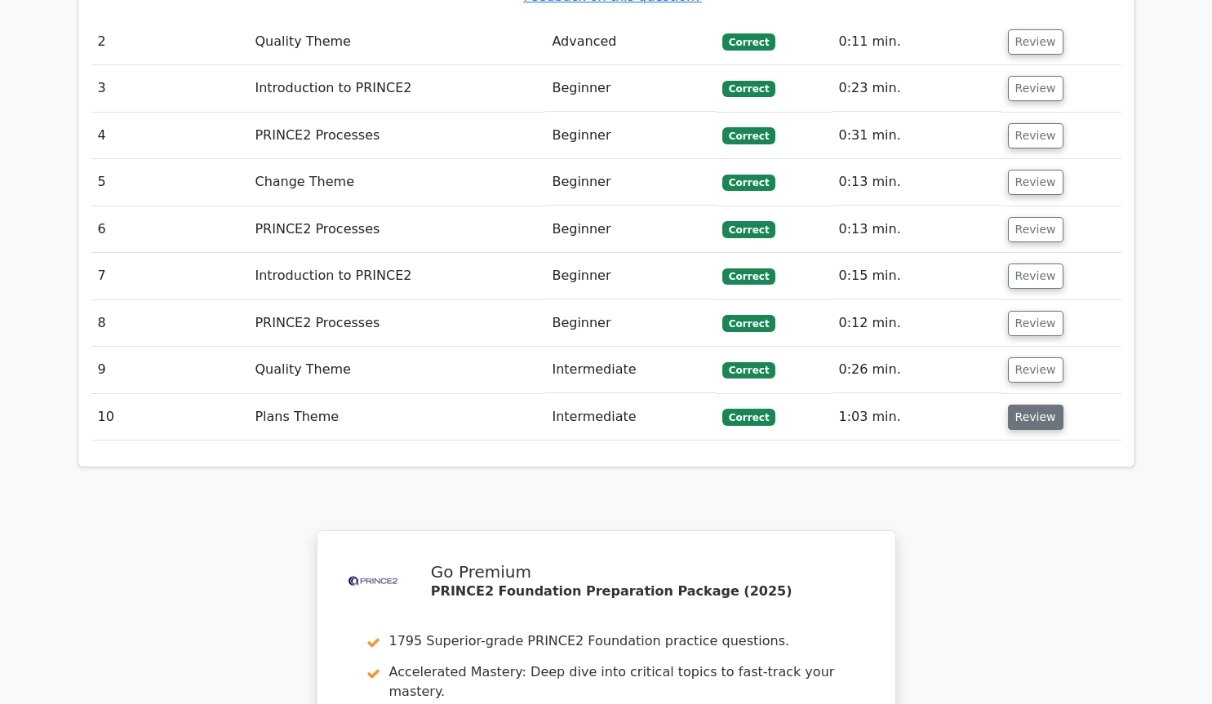
click at [1036, 405] on button "Review" at bounding box center [1035, 417] width 55 height 25
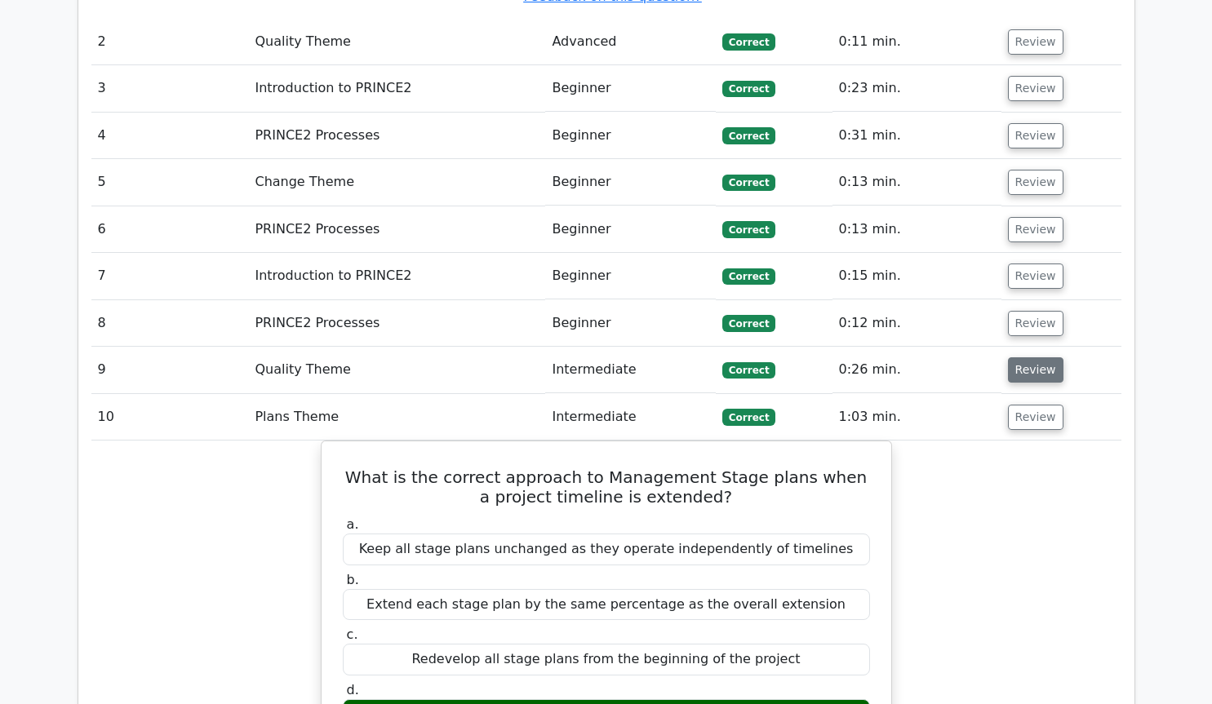
click at [1037, 357] on button "Review" at bounding box center [1035, 369] width 55 height 25
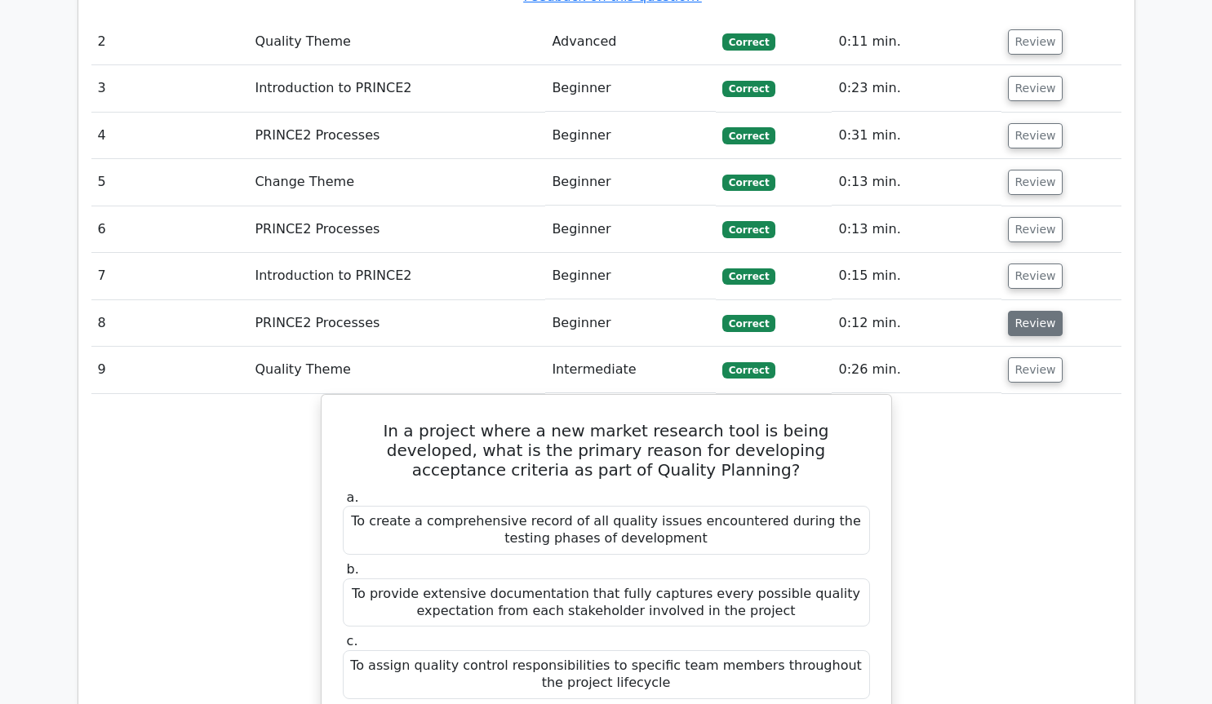
click at [1035, 311] on button "Review" at bounding box center [1035, 323] width 55 height 25
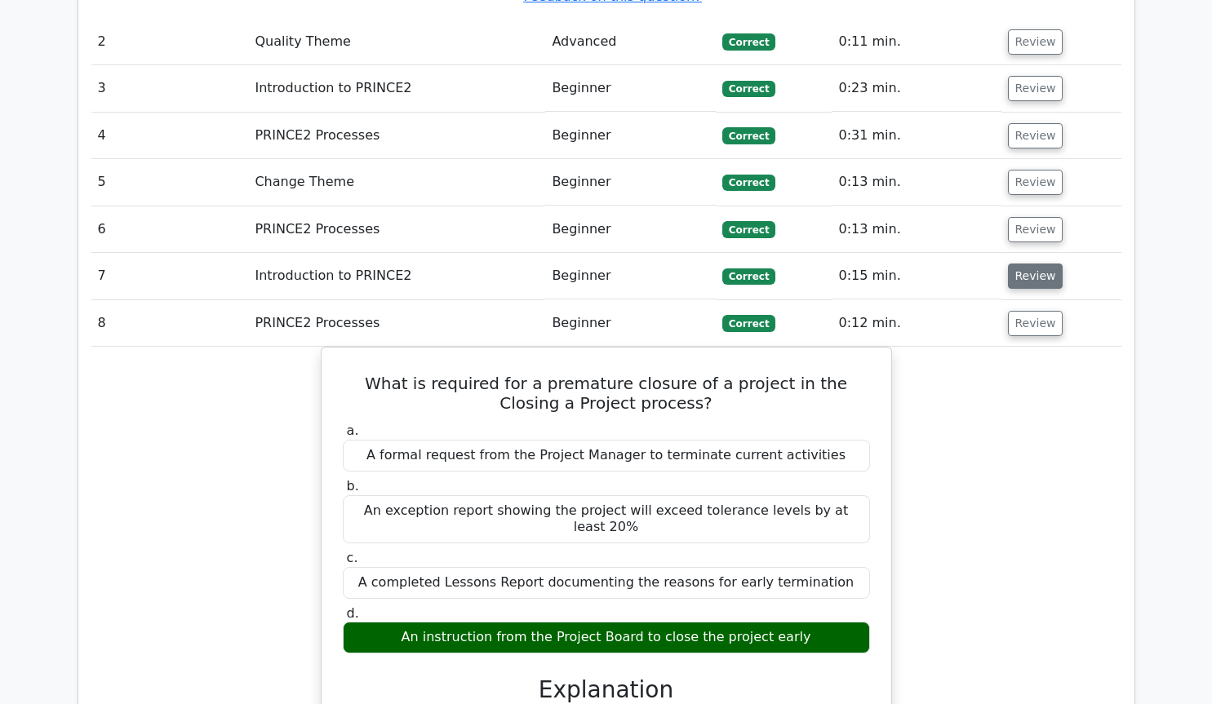
click at [1031, 264] on button "Review" at bounding box center [1035, 276] width 55 height 25
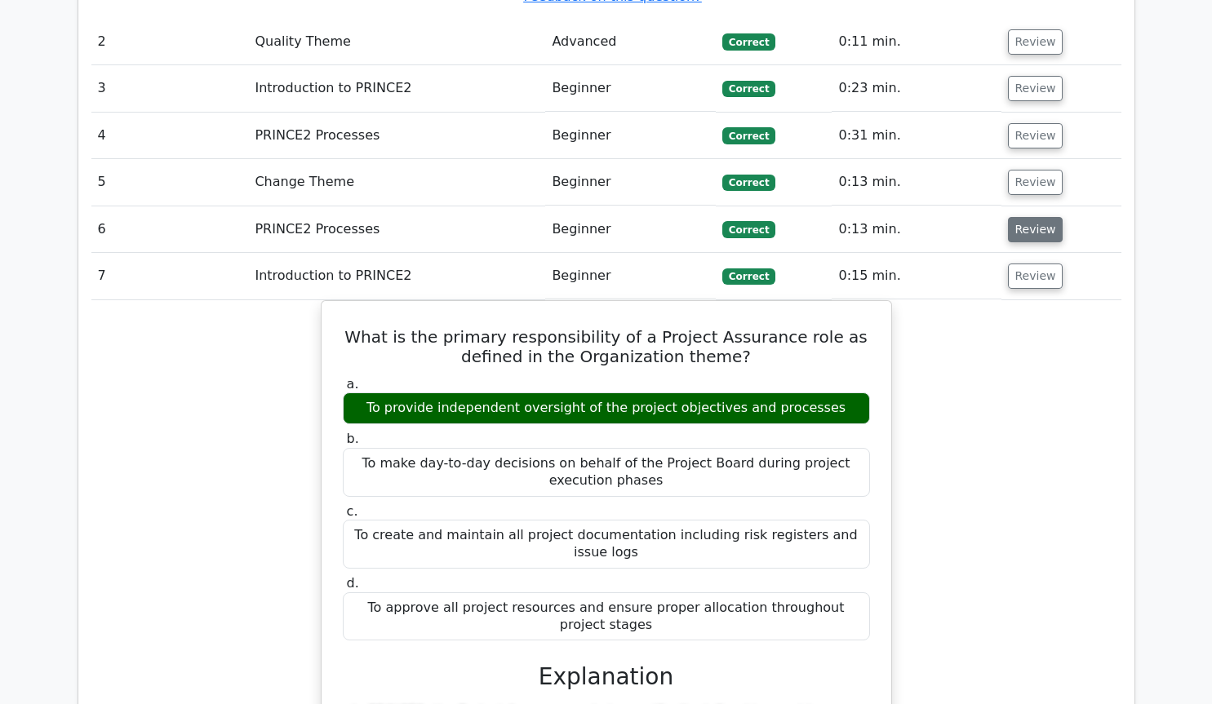
click at [1020, 217] on button "Review" at bounding box center [1035, 229] width 55 height 25
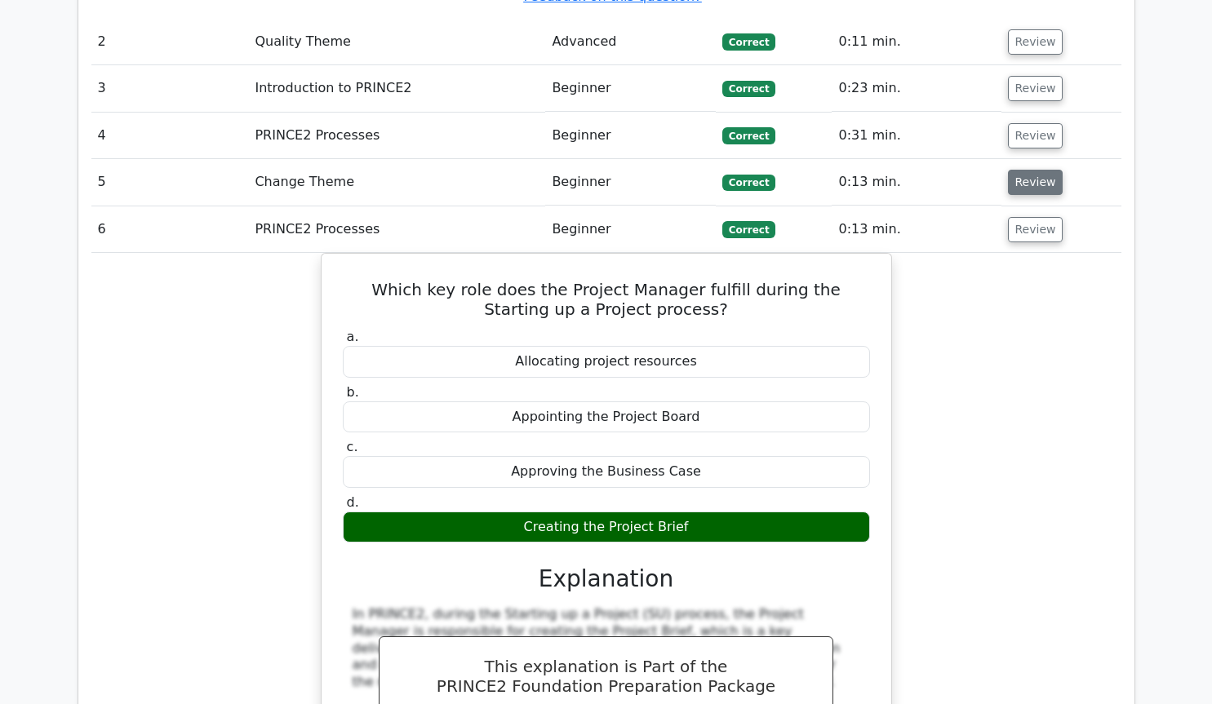
click at [1025, 170] on button "Review" at bounding box center [1035, 182] width 55 height 25
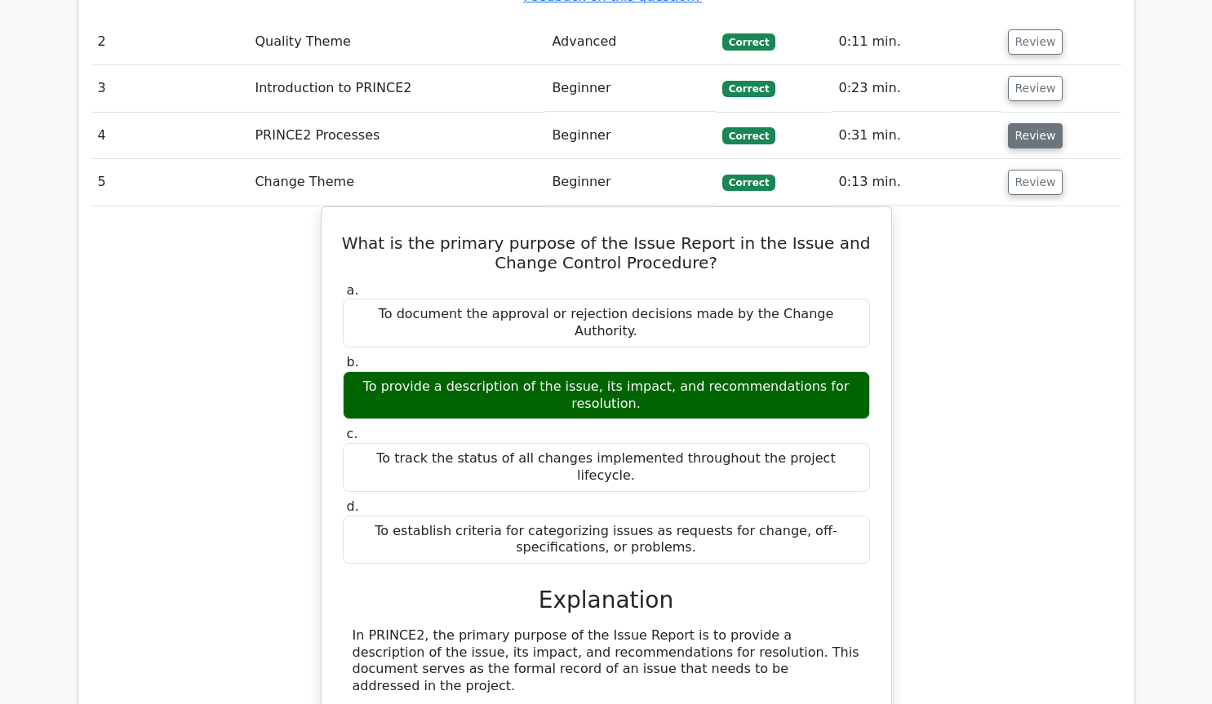
click at [1022, 123] on button "Review" at bounding box center [1035, 135] width 55 height 25
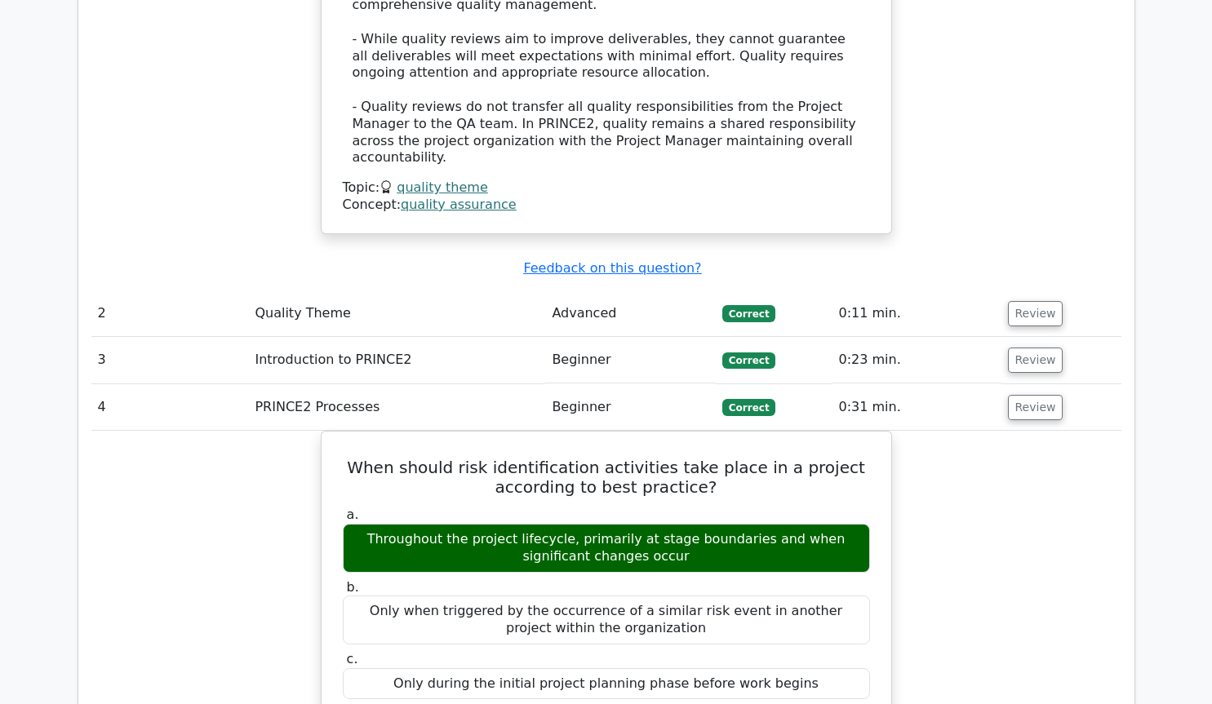
scroll to position [1886, 0]
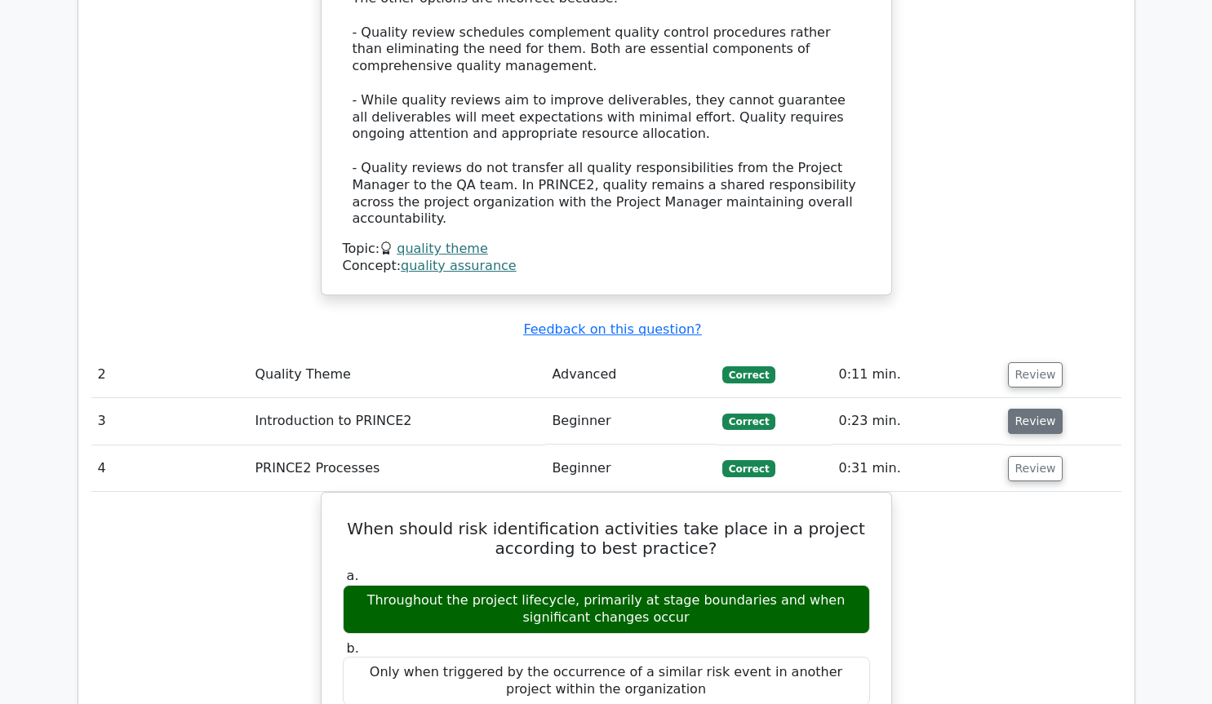
click at [1040, 409] on button "Review" at bounding box center [1035, 421] width 55 height 25
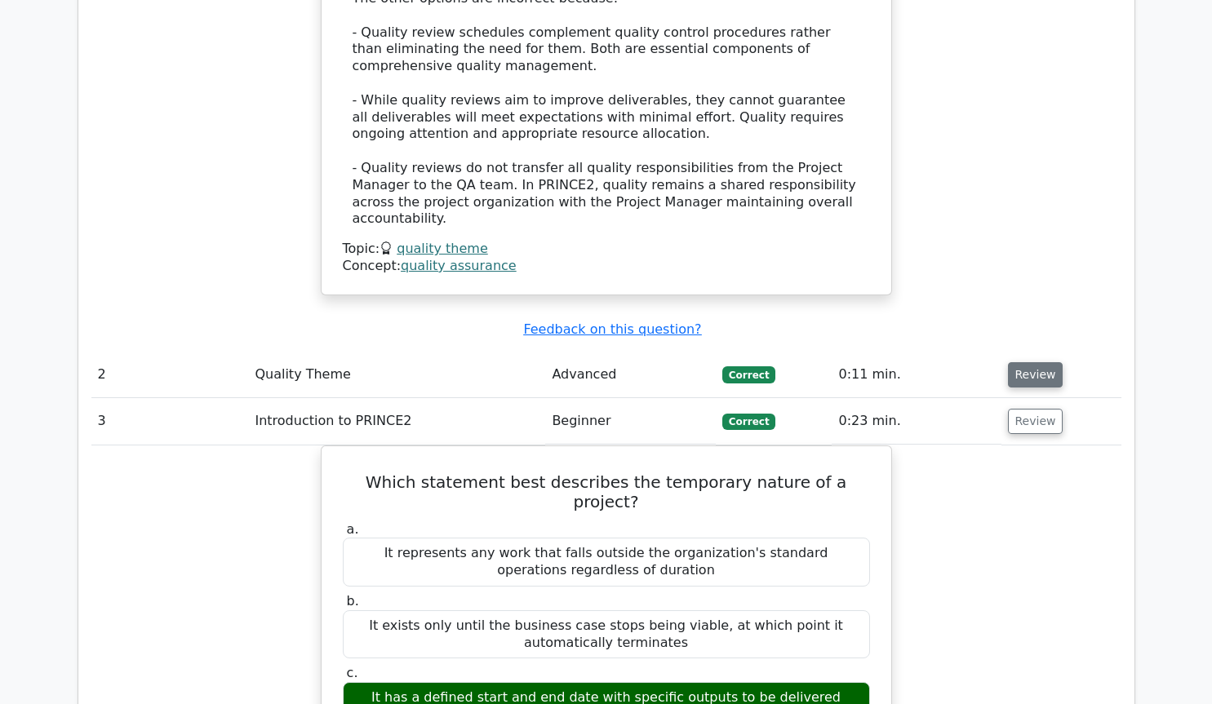
click at [1043, 362] on button "Review" at bounding box center [1035, 374] width 55 height 25
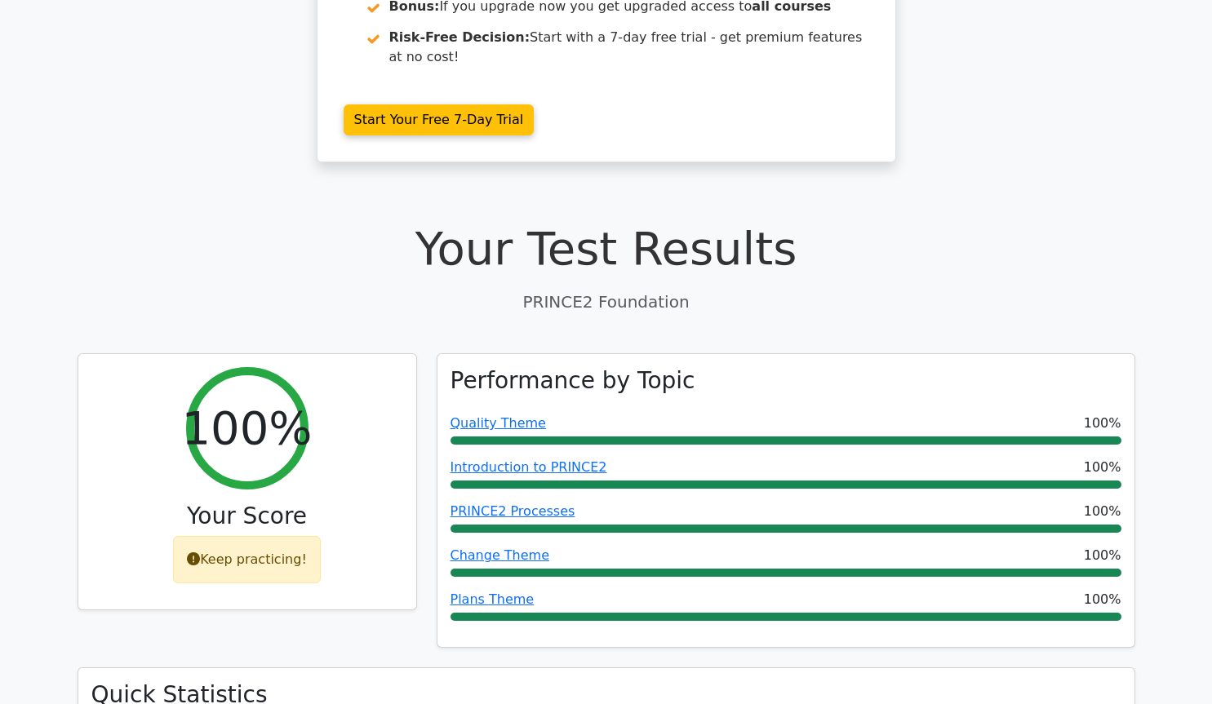
scroll to position [0, 0]
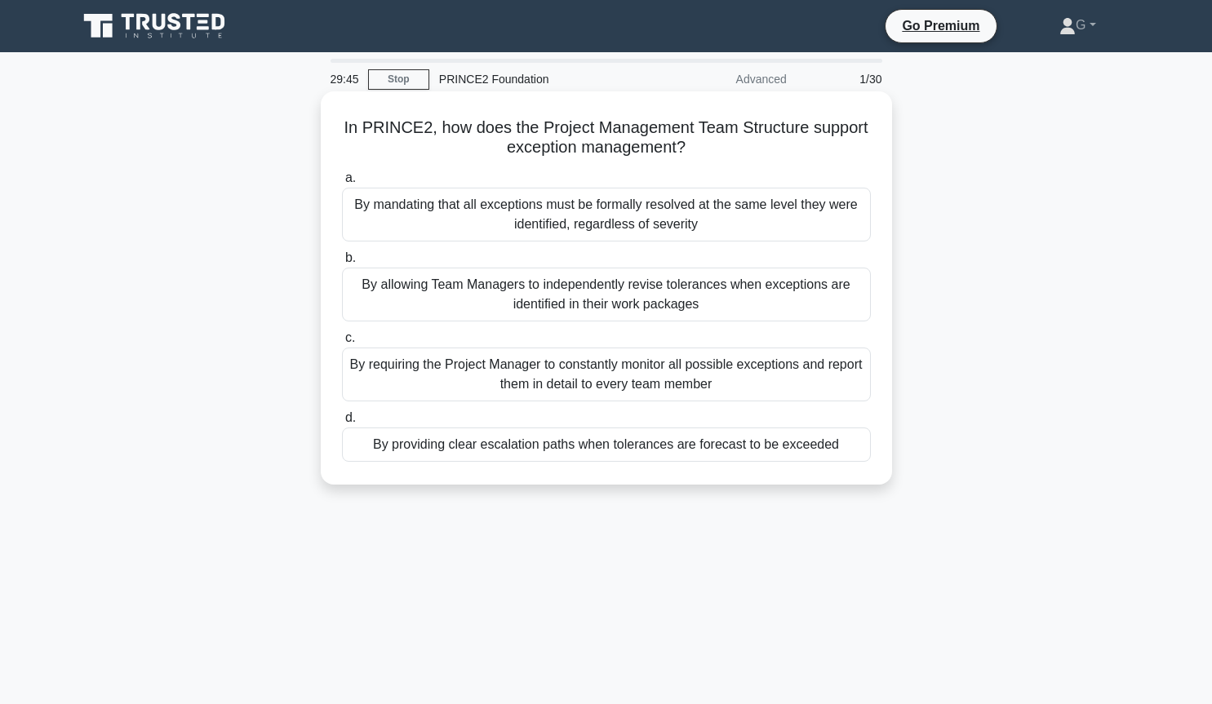
click at [548, 448] on div "By providing clear escalation paths when tolerances are forecast to be exceeded" at bounding box center [606, 445] width 529 height 34
click at [342, 423] on input "d. By providing clear escalation paths when tolerances are forecast to be excee…" at bounding box center [342, 418] width 0 height 11
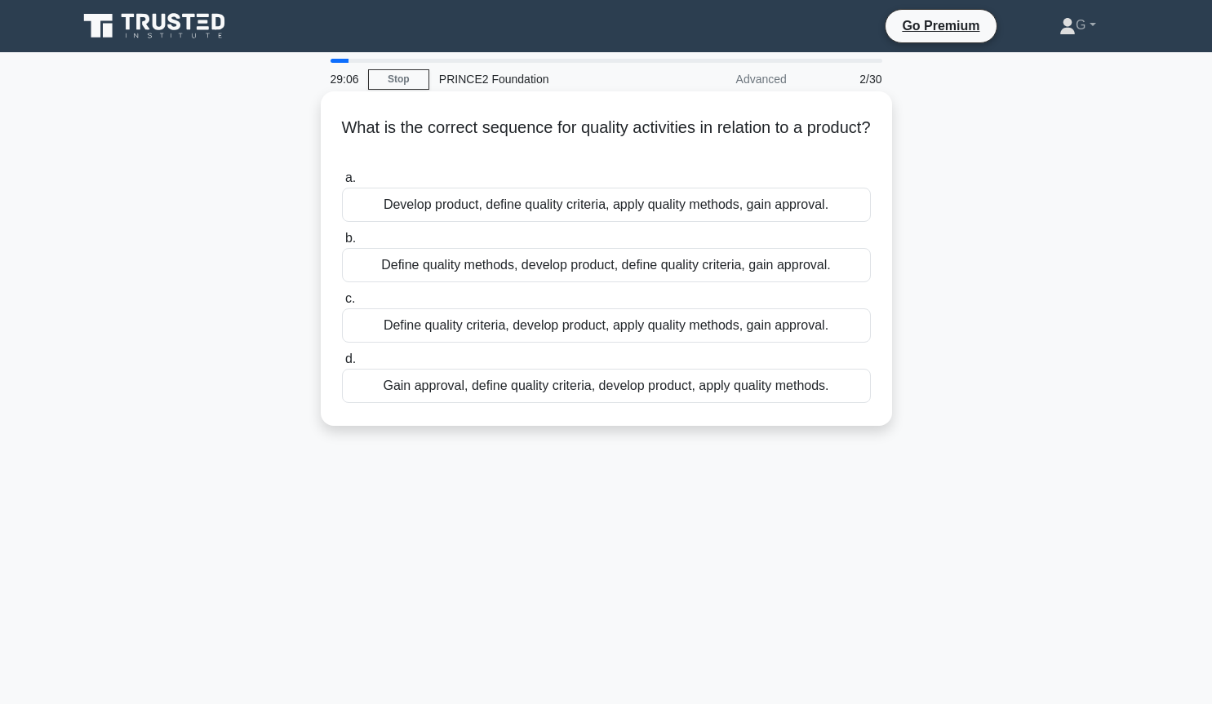
click at [481, 331] on div "Define quality criteria, develop product, apply quality methods, gain approval." at bounding box center [606, 325] width 529 height 34
click at [342, 304] on input "c. Define quality criteria, develop product, apply quality methods, gain approv…" at bounding box center [342, 299] width 0 height 11
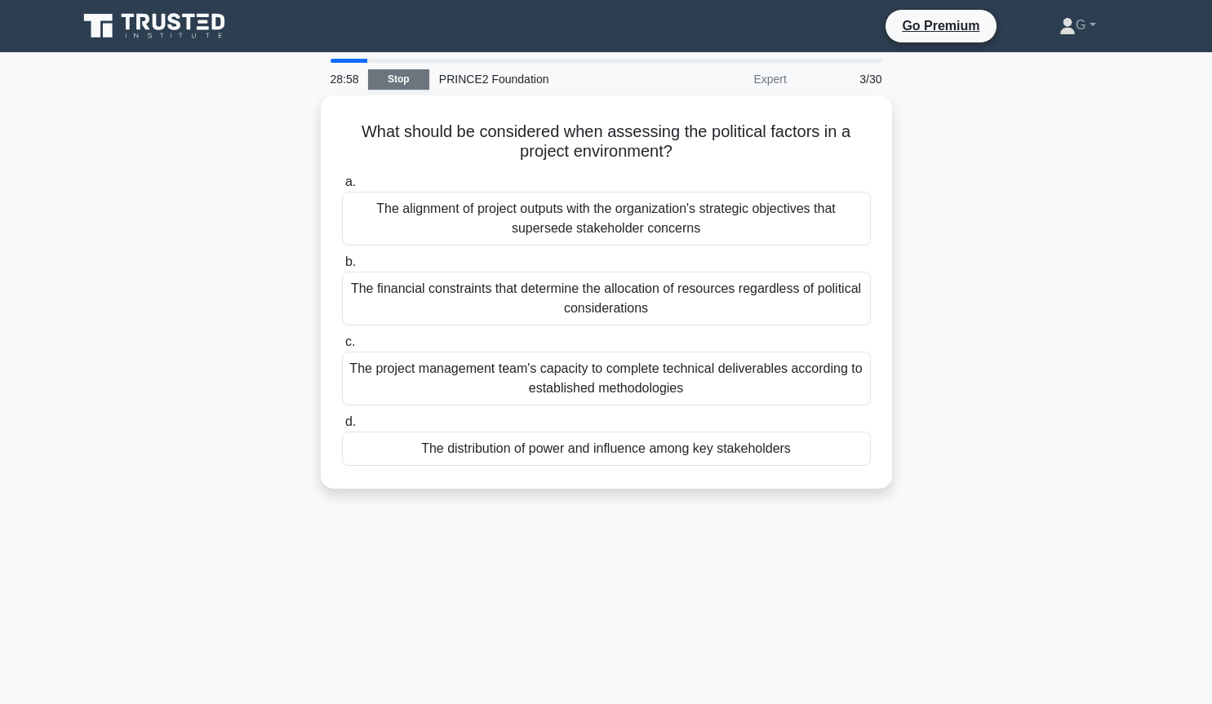
click at [392, 81] on link "Stop" at bounding box center [398, 79] width 61 height 20
